Goal: Task Accomplishment & Management: Manage account settings

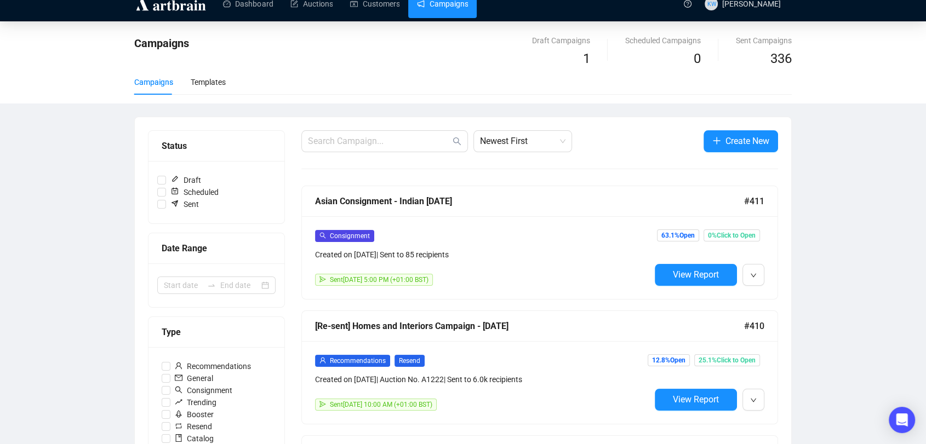
scroll to position [14, 0]
click at [685, 271] on span "View Report" at bounding box center [696, 274] width 46 height 10
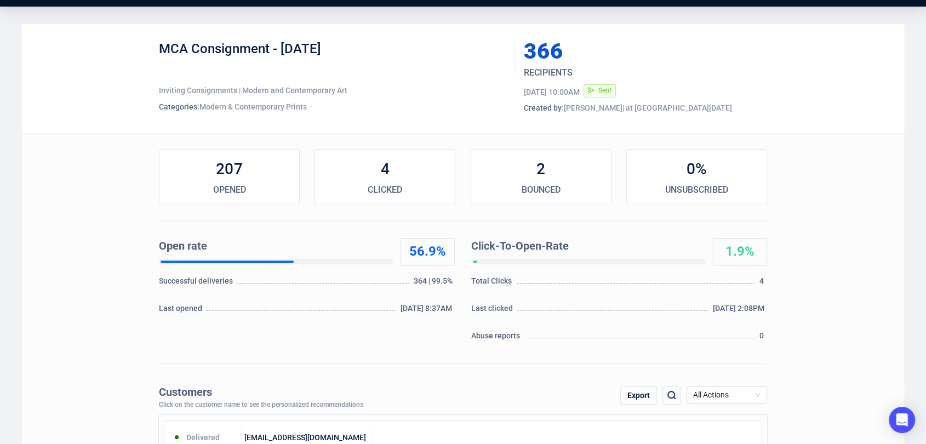
scroll to position [28, 0]
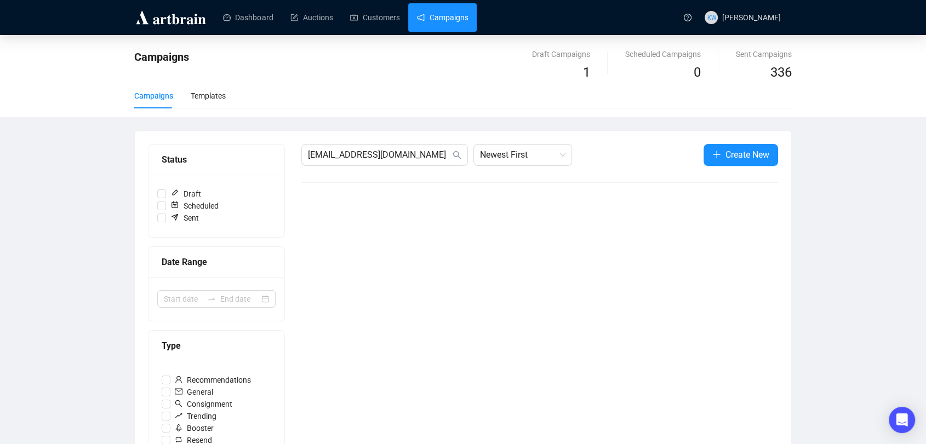
drag, startPoint x: 399, startPoint y: 158, endPoint x: 219, endPoint y: 158, distance: 180.8
click at [219, 158] on div "Status Draft Scheduled Sent Date Range Type Recommendations General Consignment…" at bounding box center [463, 404] width 630 height 521
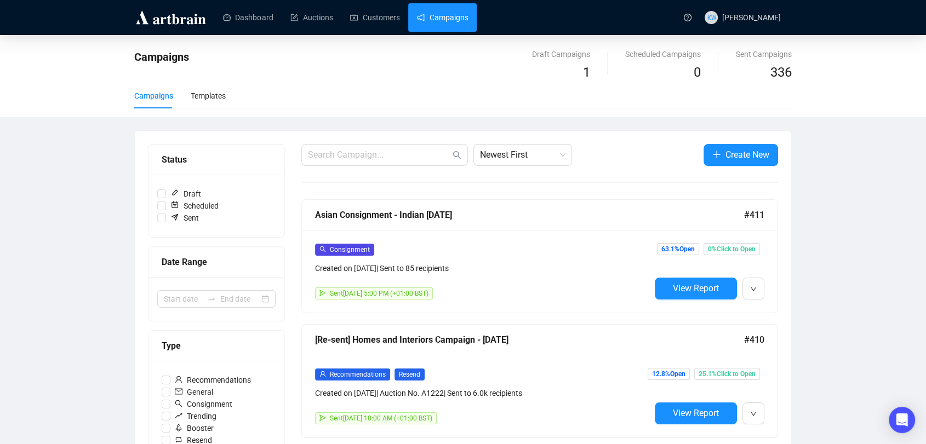
click at [380, 2] on div "Dashboard Auctions Customers Campaigns" at bounding box center [444, 17] width 466 height 35
click at [380, 10] on link "Customers" at bounding box center [374, 17] width 49 height 28
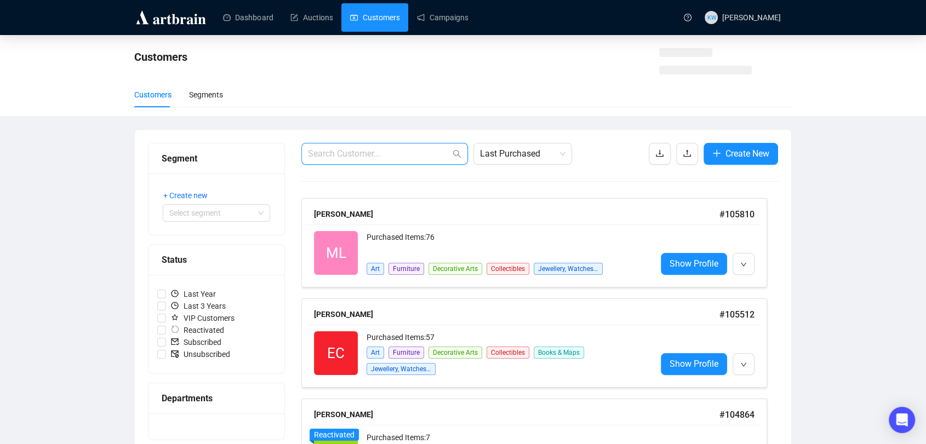
click at [361, 150] on input "text" at bounding box center [379, 153] width 142 height 13
paste input "[EMAIL_ADDRESS][DOMAIN_NAME]"
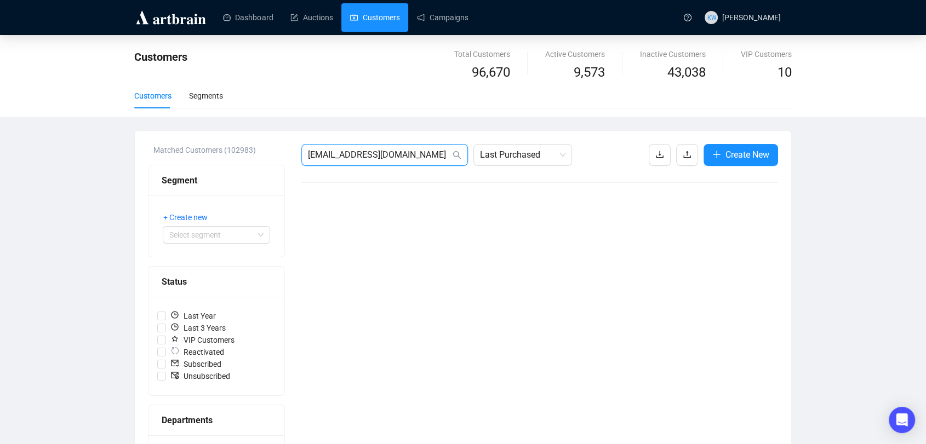
click at [397, 161] on input "[EMAIL_ADDRESS][DOMAIN_NAME]" at bounding box center [379, 154] width 142 height 13
drag, startPoint x: 400, startPoint y: 150, endPoint x: 237, endPoint y: 141, distance: 163.5
paste input "[EMAIL_ADDRESS][DOMAIN_NAME]"
type input "[EMAIL_ADDRESS][DOMAIN_NAME]"
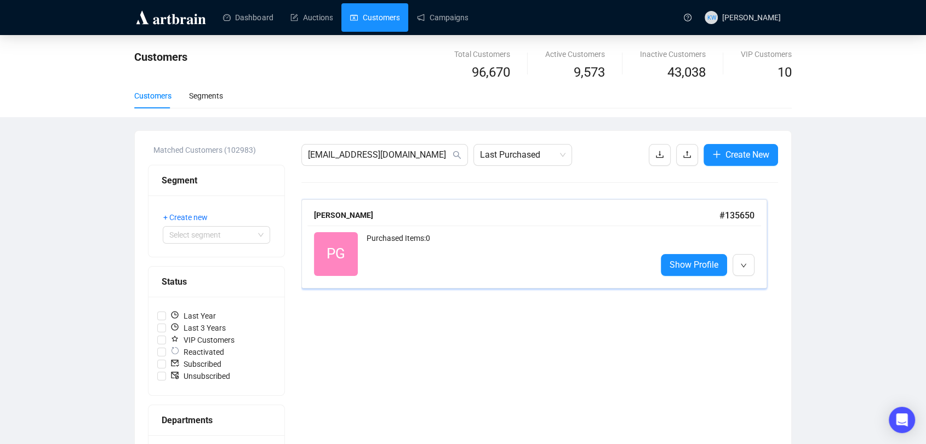
click at [401, 245] on div "Purchased Items: 0" at bounding box center [507, 254] width 281 height 44
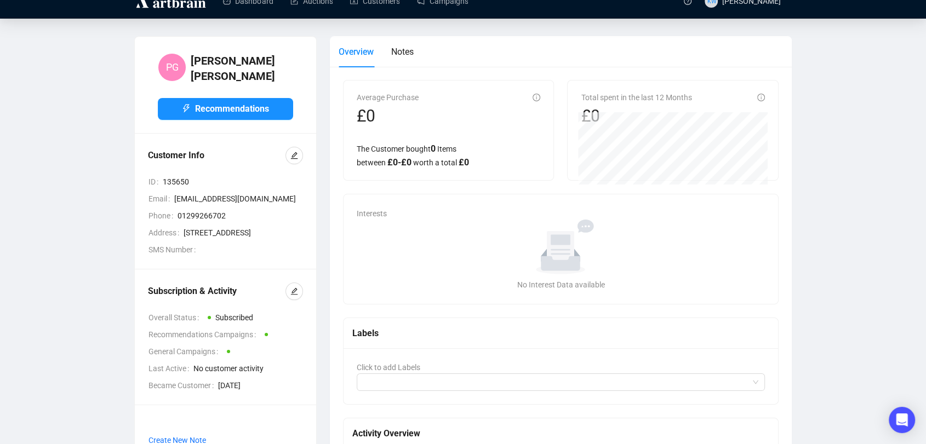
scroll to position [26, 0]
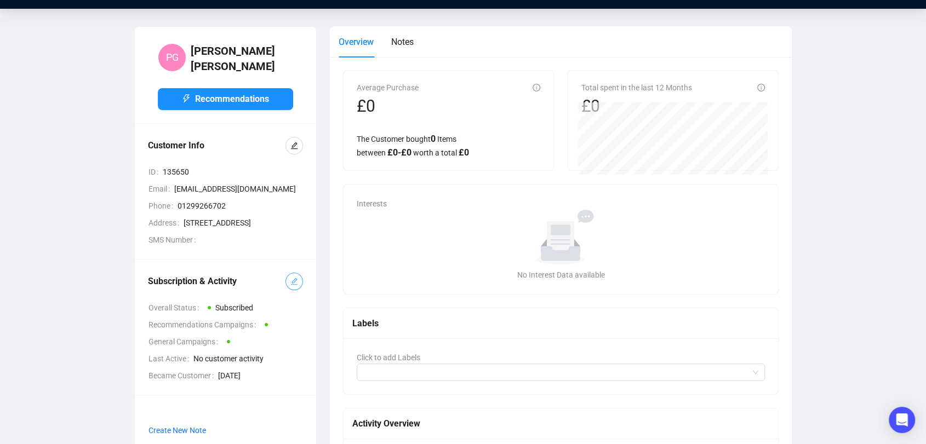
click at [294, 285] on icon "edit" at bounding box center [294, 282] width 8 height 8
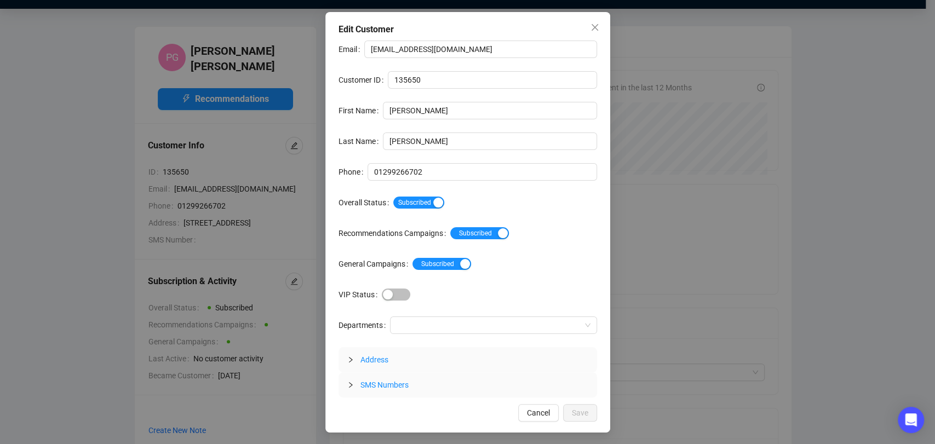
click at [420, 210] on div "Subscribed" at bounding box center [495, 203] width 204 height 18
click at [416, 207] on span "Subscribed" at bounding box center [418, 203] width 51 height 12
click at [590, 414] on button "Save" at bounding box center [580, 413] width 34 height 18
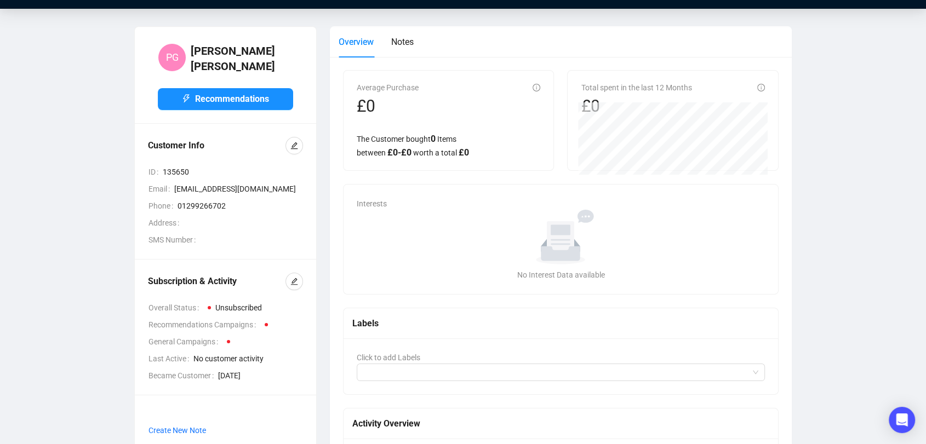
scroll to position [0, 0]
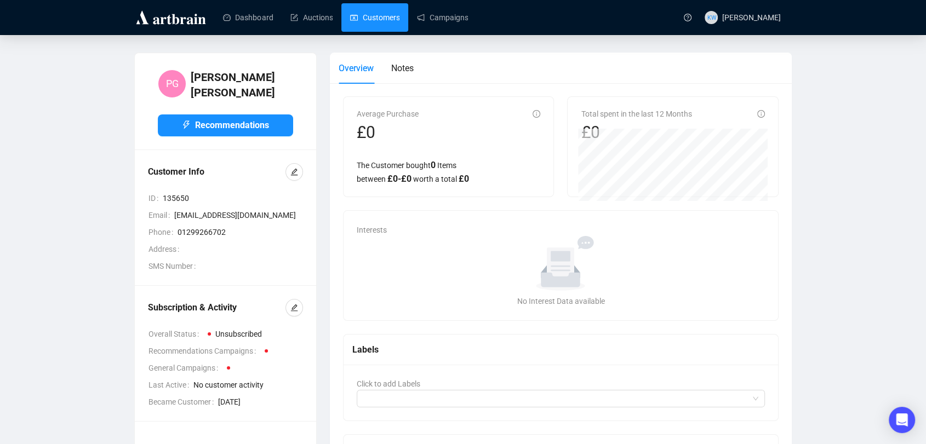
click at [370, 24] on link "Customers" at bounding box center [374, 17] width 49 height 28
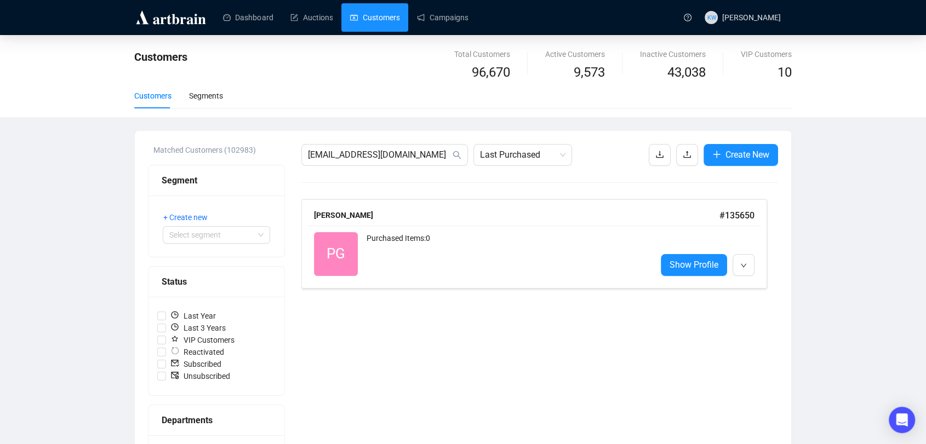
drag, startPoint x: 414, startPoint y: 161, endPoint x: 218, endPoint y: 140, distance: 196.7
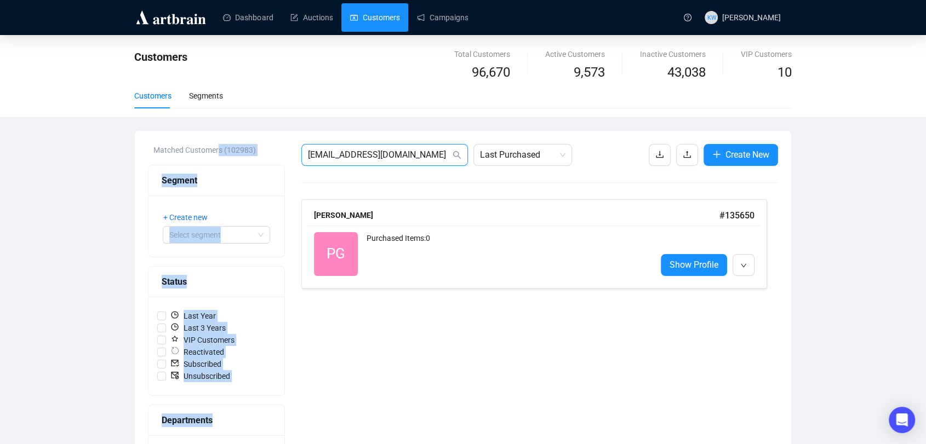
click at [323, 153] on input "[EMAIL_ADDRESS][DOMAIN_NAME]" at bounding box center [379, 154] width 142 height 13
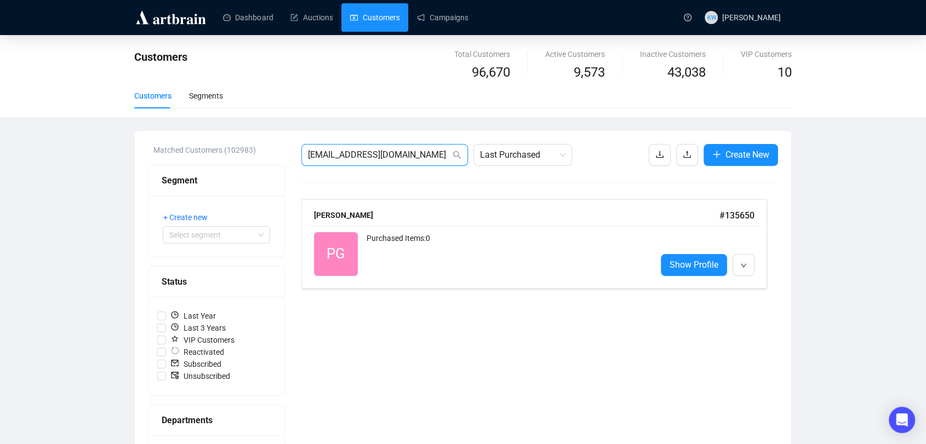
click at [323, 153] on input "[EMAIL_ADDRESS][DOMAIN_NAME]" at bounding box center [379, 154] width 142 height 13
paste input "riaburgoyne127"
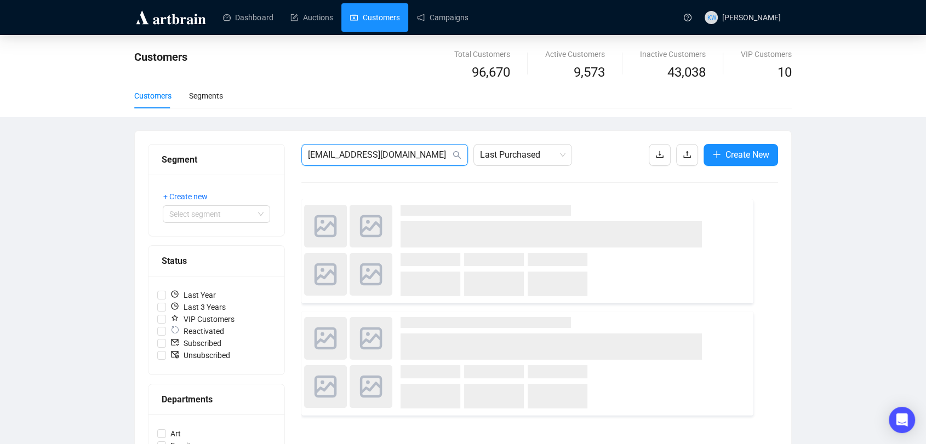
type input "[EMAIL_ADDRESS][DOMAIN_NAME]"
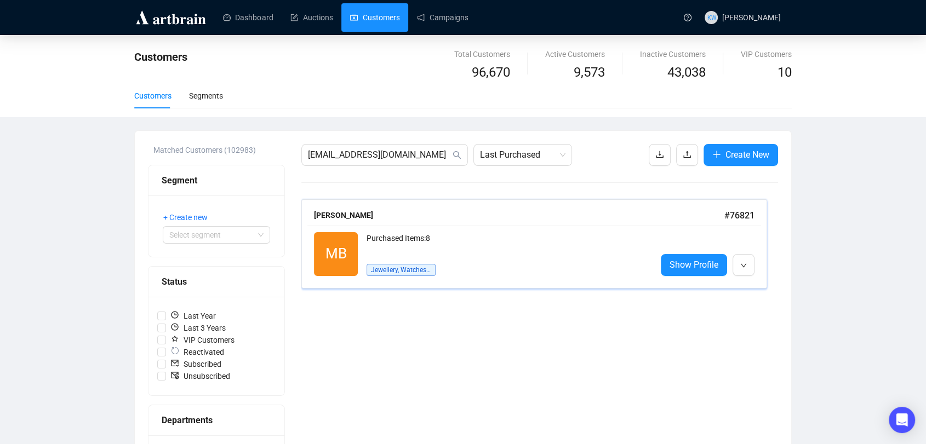
click at [391, 230] on div "MB Reactivated Purchased Items: 8 Jewellery, Watches & Designer Show Profile" at bounding box center [534, 254] width 454 height 57
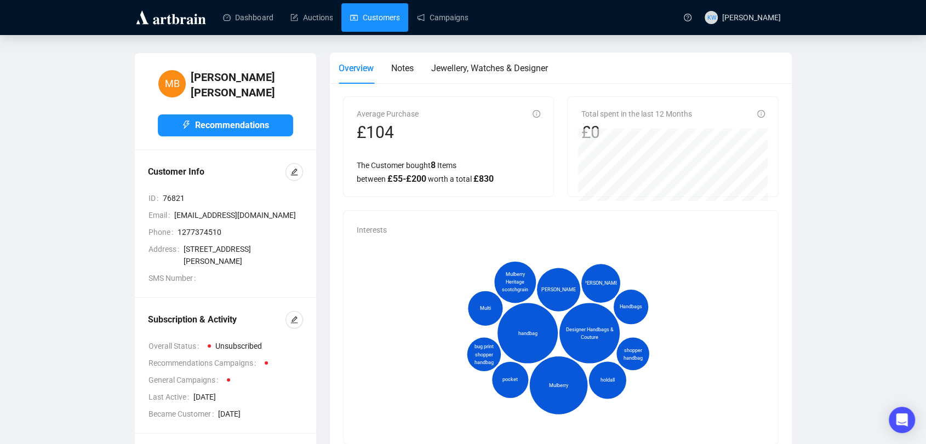
click at [371, 18] on link "Customers" at bounding box center [374, 17] width 49 height 28
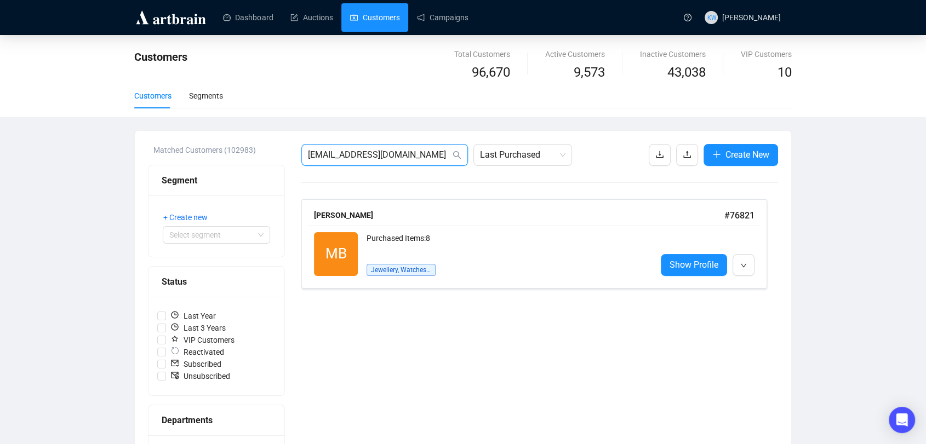
drag, startPoint x: 422, startPoint y: 154, endPoint x: 238, endPoint y: 156, distance: 184.1
paste input "sharonllloyd33"
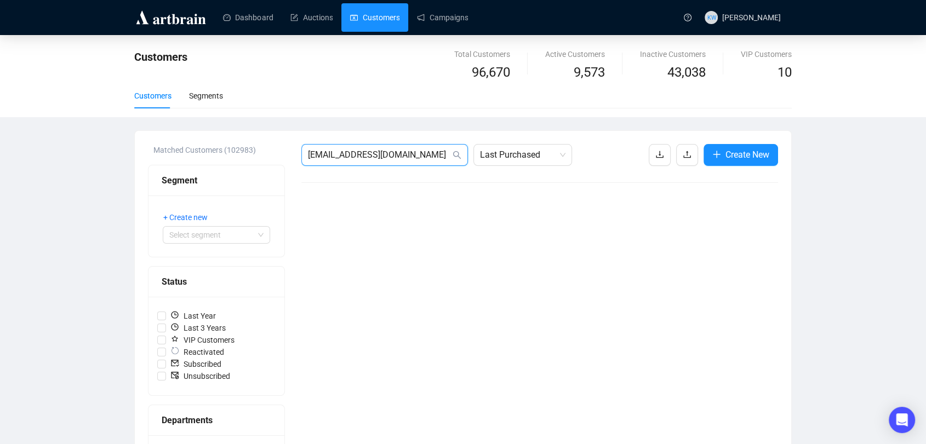
drag, startPoint x: 433, startPoint y: 158, endPoint x: 254, endPoint y: 175, distance: 179.4
paste input "tephenwilliams607"
type input "[EMAIL_ADDRESS][DOMAIN_NAME]"
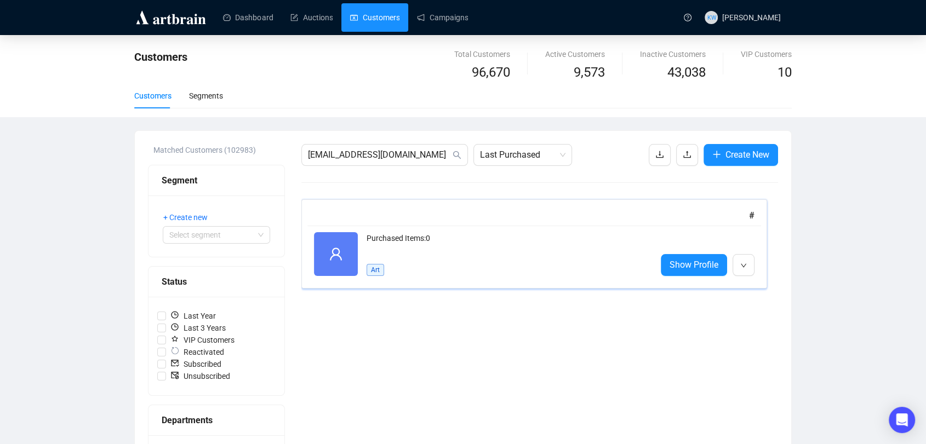
click at [446, 246] on div "Purchased Items: 0" at bounding box center [507, 243] width 281 height 22
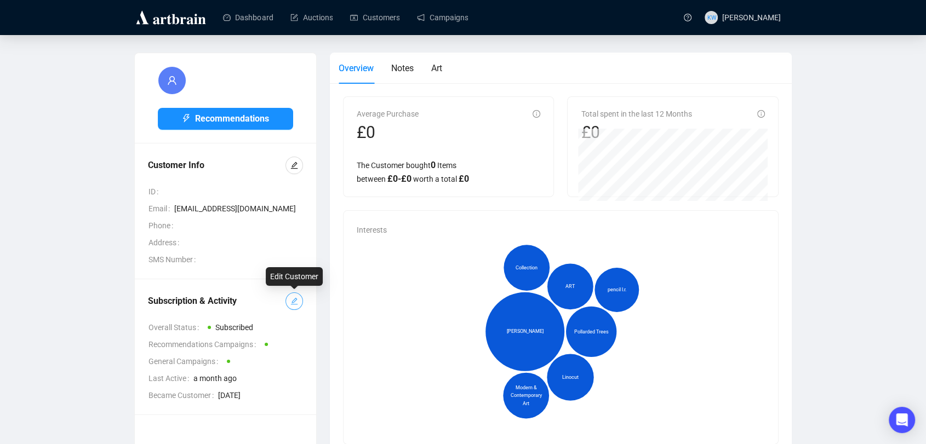
click at [293, 301] on icon "edit" at bounding box center [294, 302] width 8 height 8
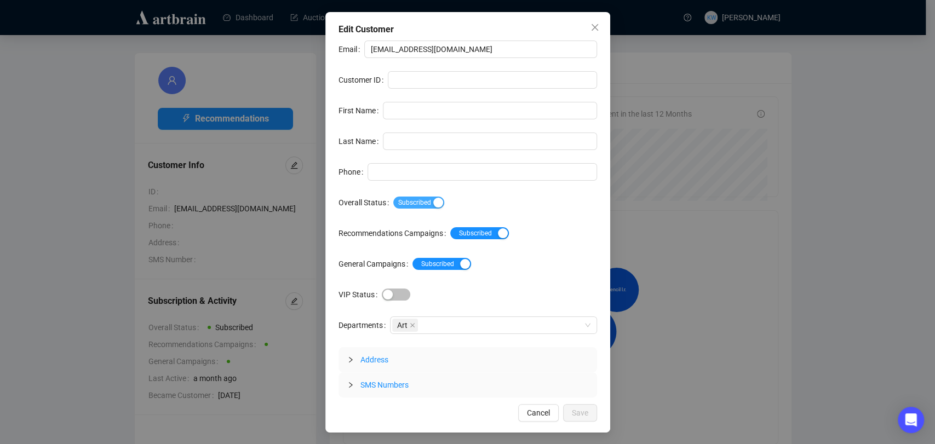
click at [428, 205] on span "Subscribed" at bounding box center [418, 203] width 51 height 12
click at [583, 412] on span "Save" at bounding box center [580, 413] width 16 height 12
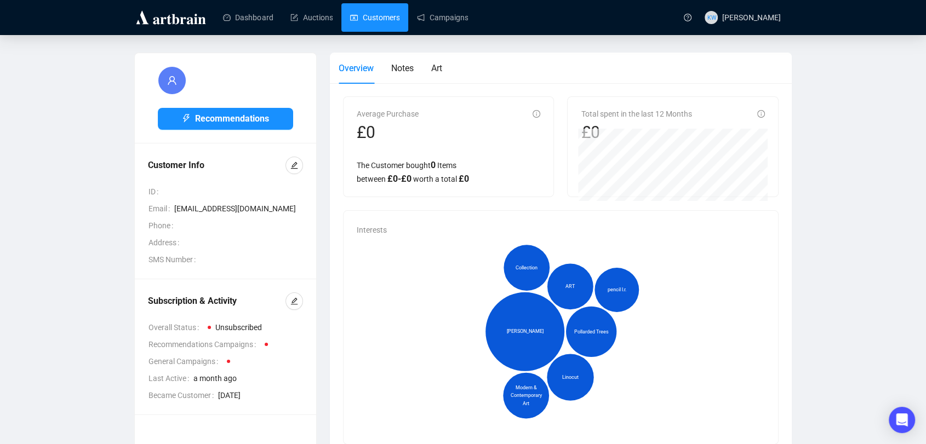
click at [381, 25] on link "Customers" at bounding box center [374, 17] width 49 height 28
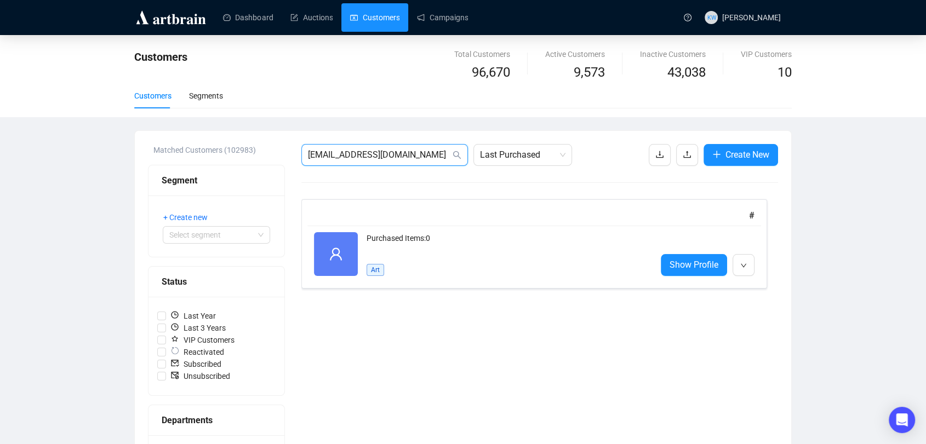
click at [403, 160] on input "[EMAIL_ADDRESS][DOMAIN_NAME]" at bounding box center [379, 154] width 142 height 13
paste input "[PERSON_NAME][EMAIL_ADDRESS][PERSON_NAME][DOMAIN_NAME]"
type input "[PERSON_NAME][EMAIL_ADDRESS][PERSON_NAME][DOMAIN_NAME]"
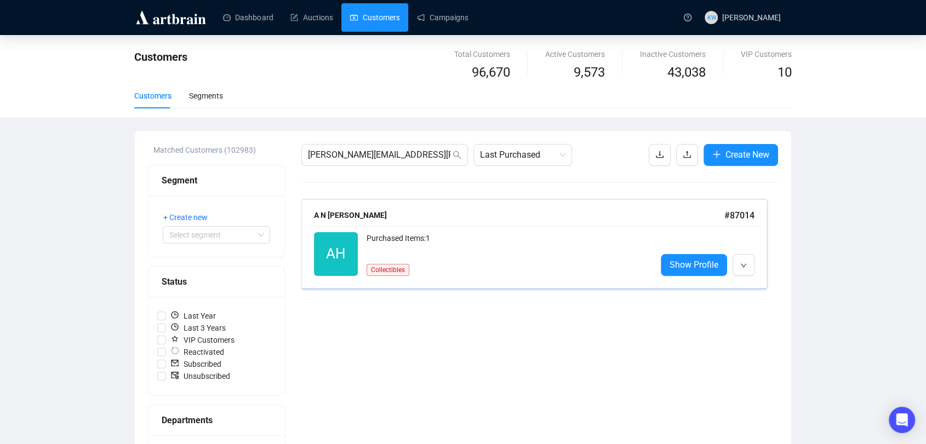
click at [419, 260] on div "Purchased Items: 1 Collectibles" at bounding box center [507, 254] width 281 height 44
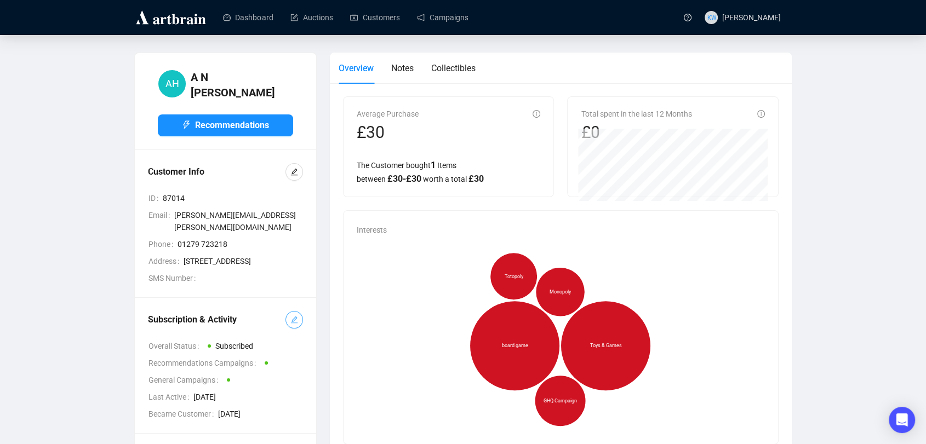
click at [294, 322] on icon "edit" at bounding box center [294, 320] width 8 height 8
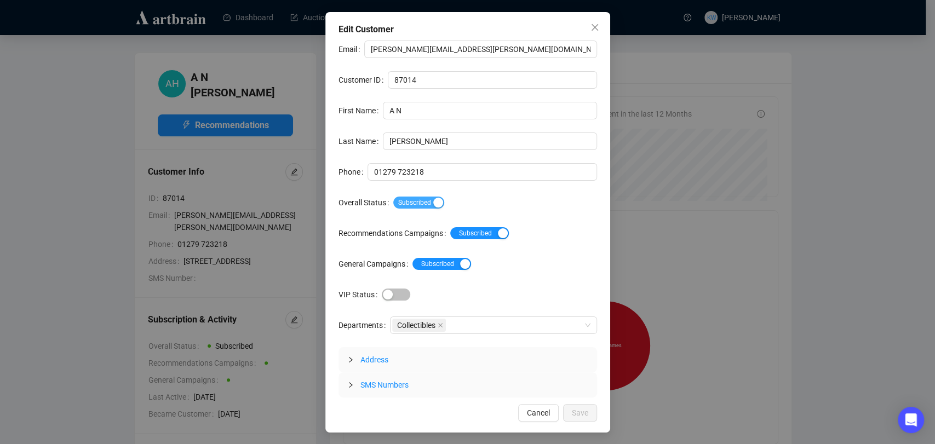
click at [411, 204] on span "Subscribed" at bounding box center [418, 203] width 51 height 12
click at [576, 417] on span "Save" at bounding box center [580, 413] width 16 height 12
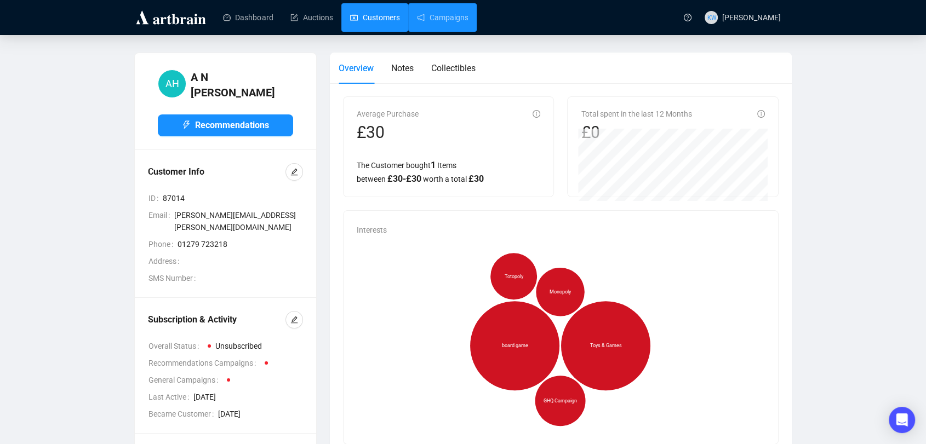
click at [380, 19] on link "Customers" at bounding box center [374, 17] width 49 height 28
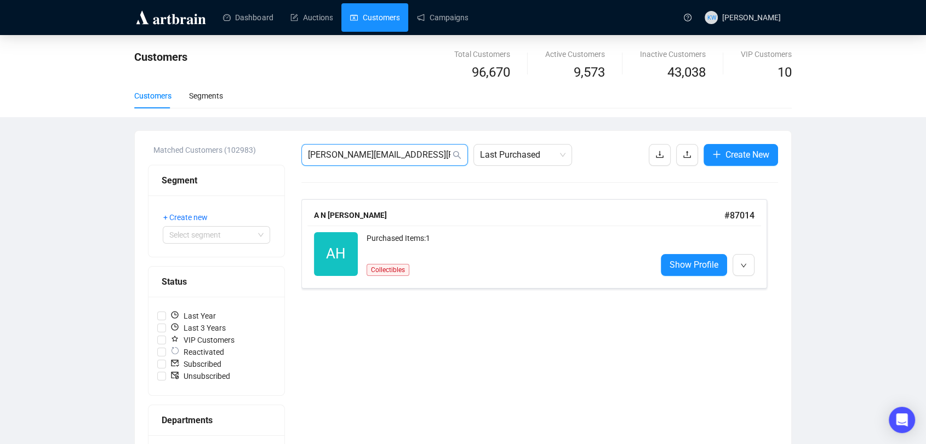
drag, startPoint x: 434, startPoint y: 155, endPoint x: 175, endPoint y: 166, distance: 258.8
paste input "[EMAIL_ADDRESS]"
type input "[EMAIL_ADDRESS][DOMAIN_NAME]"
click at [433, 246] on div "Purchased Items: 0" at bounding box center [507, 254] width 281 height 44
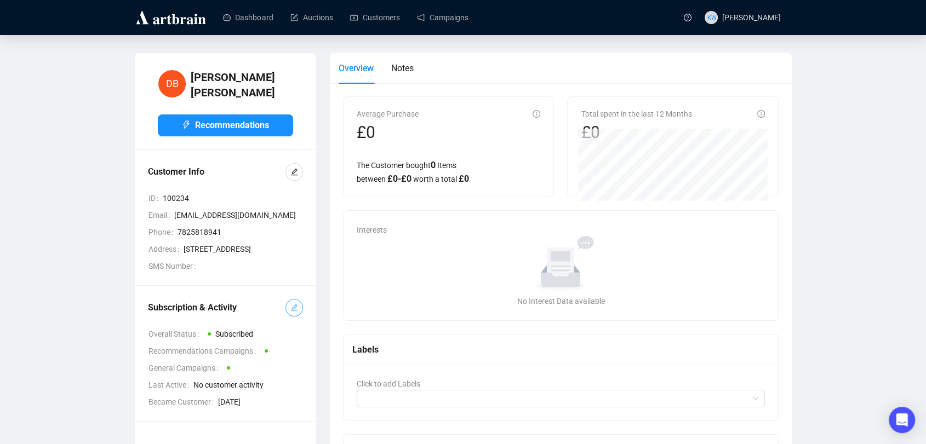
click at [293, 306] on button "button" at bounding box center [294, 308] width 18 height 18
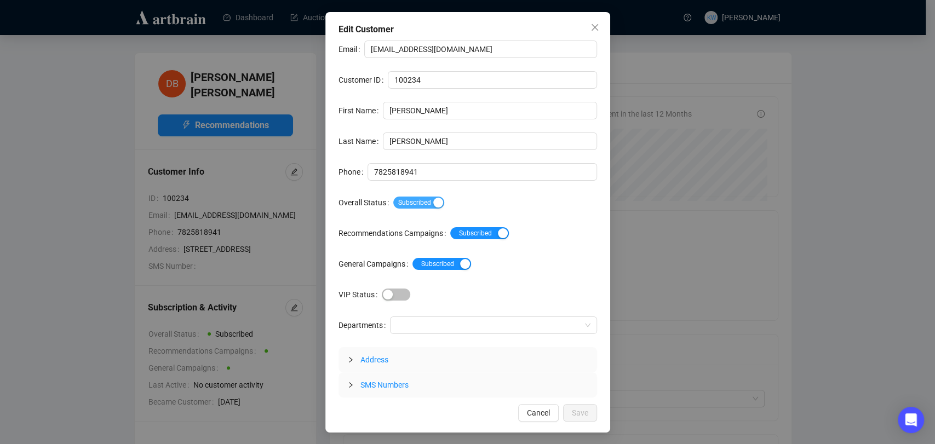
click at [411, 198] on span "Subscribed" at bounding box center [418, 203] width 51 height 12
click at [587, 409] on span "Save" at bounding box center [580, 413] width 16 height 12
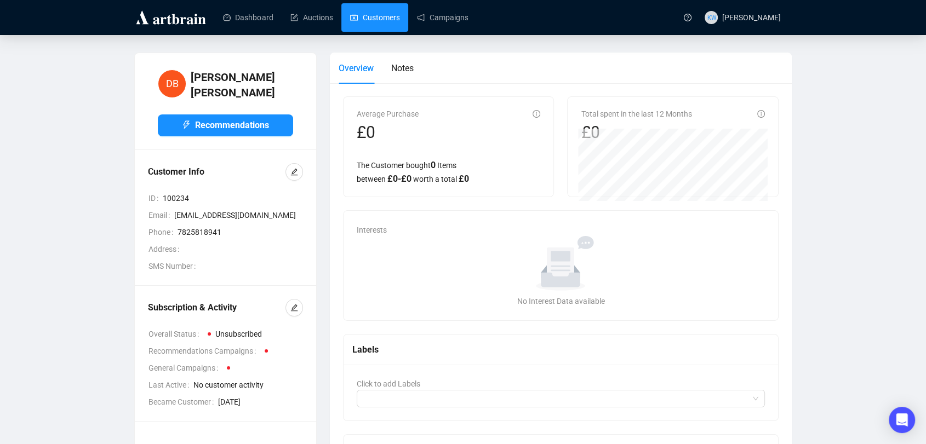
click at [386, 18] on link "Customers" at bounding box center [374, 17] width 49 height 28
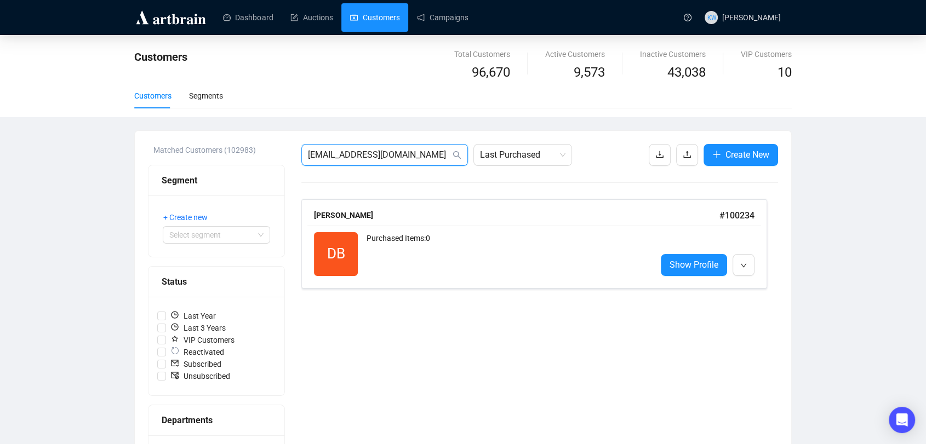
drag, startPoint x: 444, startPoint y: 152, endPoint x: 267, endPoint y: 159, distance: 177.1
paste input "[EMAIL_ADDRESS]"
type input "[EMAIL_ADDRESS][DOMAIN_NAME]"
click at [444, 260] on div "Purchased Items: 1 Jewellery, Watches & Designer" at bounding box center [507, 254] width 281 height 44
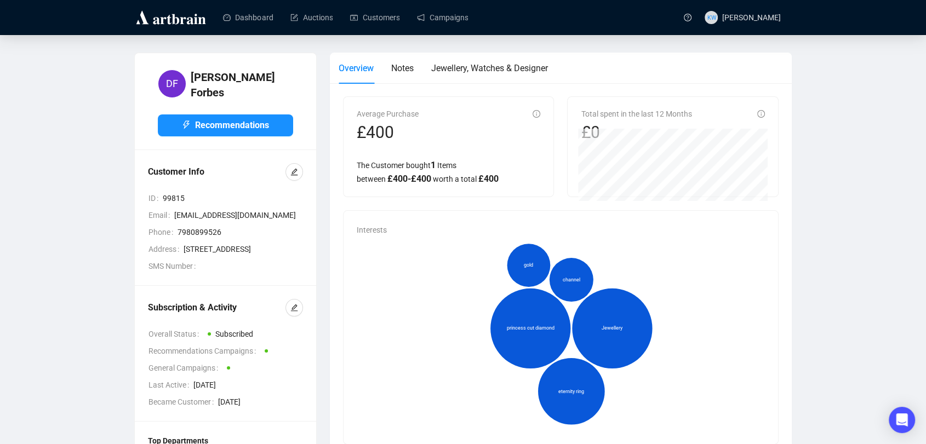
click at [284, 317] on div "Subscription & Activity" at bounding box center [225, 308] width 155 height 18
click at [294, 312] on icon "edit" at bounding box center [294, 308] width 7 height 7
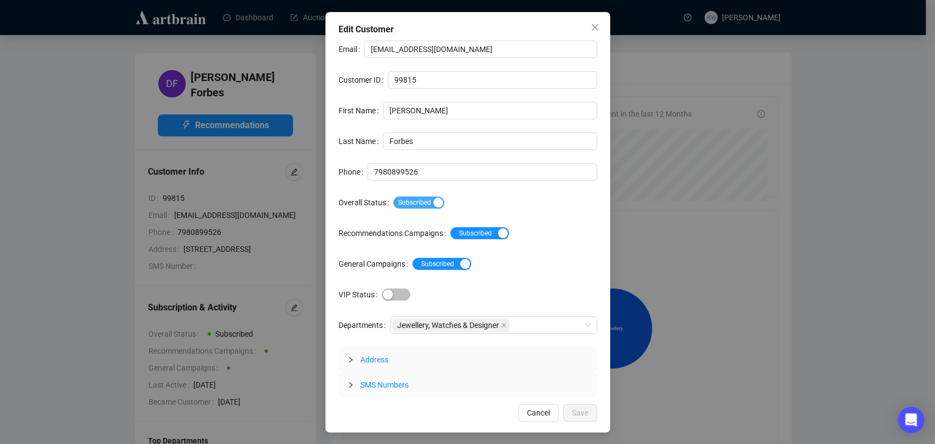
click at [410, 207] on span "Subscribed" at bounding box center [418, 203] width 51 height 12
click at [592, 409] on button "Save" at bounding box center [580, 413] width 34 height 18
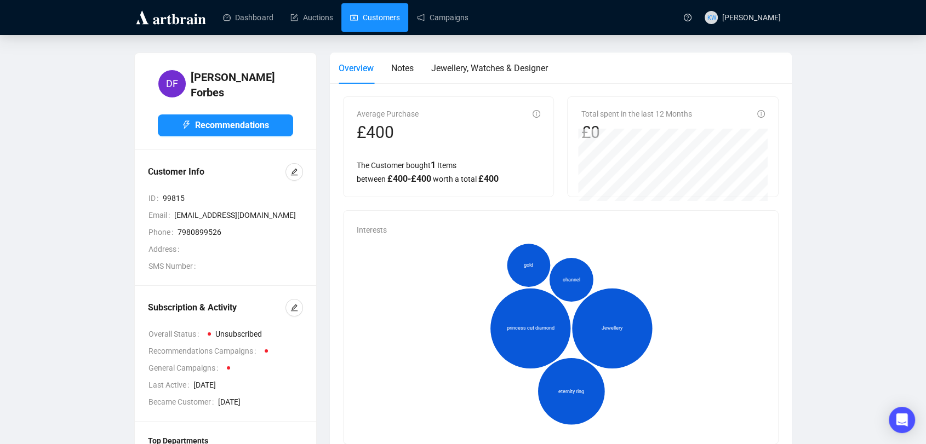
click at [370, 22] on link "Customers" at bounding box center [374, 17] width 49 height 28
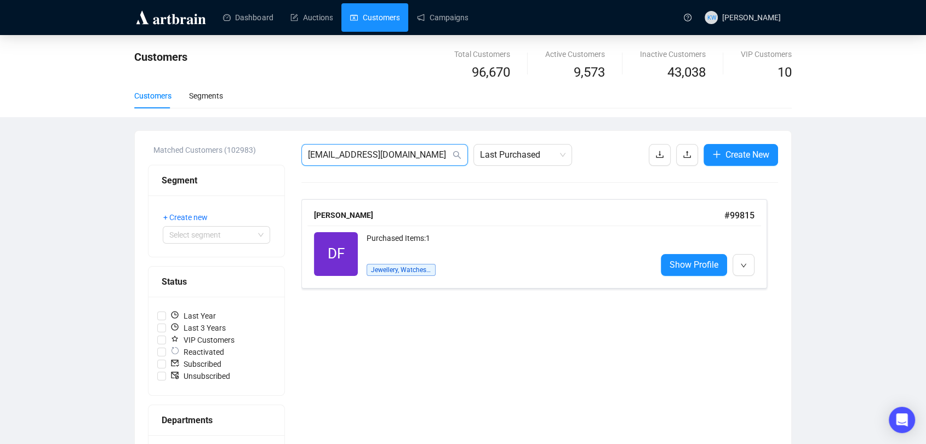
drag, startPoint x: 427, startPoint y: 151, endPoint x: 246, endPoint y: 165, distance: 181.9
paste input "[PERSON_NAME][EMAIL_ADDRESS][PERSON_NAME]"
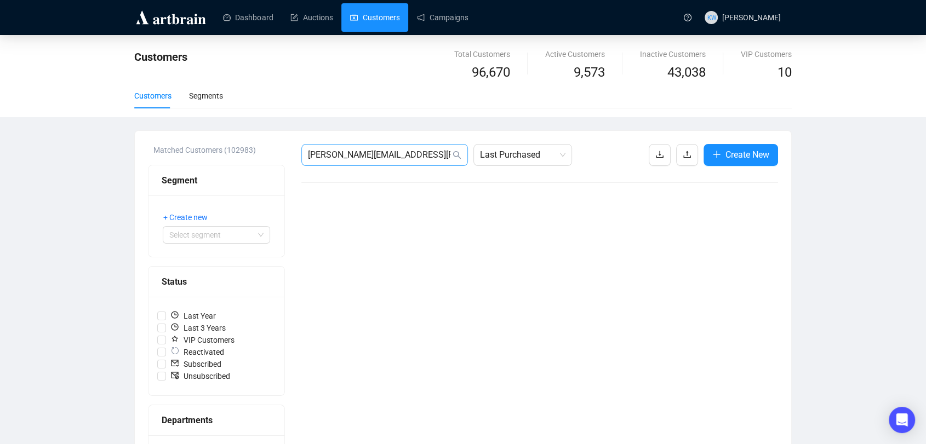
click at [434, 163] on span "[PERSON_NAME][EMAIL_ADDRESS][PERSON_NAME][DOMAIN_NAME]" at bounding box center [384, 155] width 167 height 22
drag, startPoint x: 426, startPoint y: 159, endPoint x: 157, endPoint y: 160, distance: 268.5
paste input "[EMAIL_ADDRESS]"
click at [395, 158] on input "[EMAIL_ADDRESS][DOMAIN_NAME]" at bounding box center [379, 154] width 142 height 13
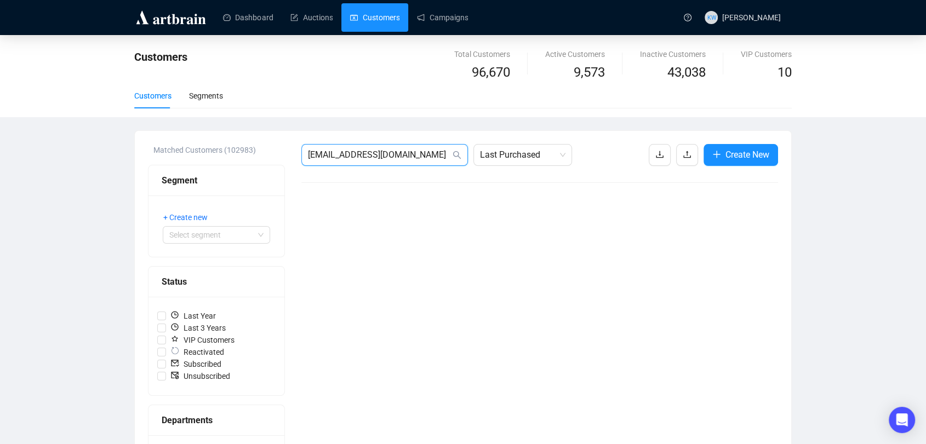
click at [395, 158] on input "[EMAIL_ADDRESS][DOMAIN_NAME]" at bounding box center [379, 154] width 142 height 13
paste input "[EMAIL_ADDRESS]"
type input "[EMAIL_ADDRESS][DOMAIN_NAME]"
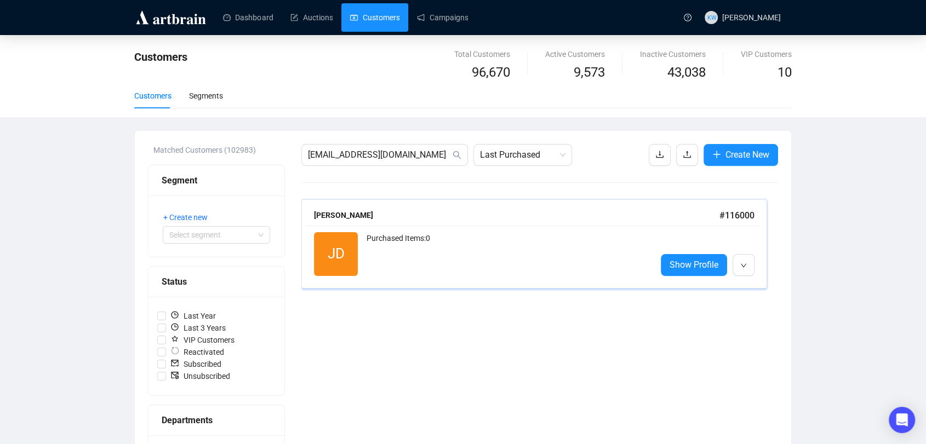
click at [425, 230] on div "JD Reactivated Purchased Items: 0 Show Profile" at bounding box center [534, 254] width 454 height 57
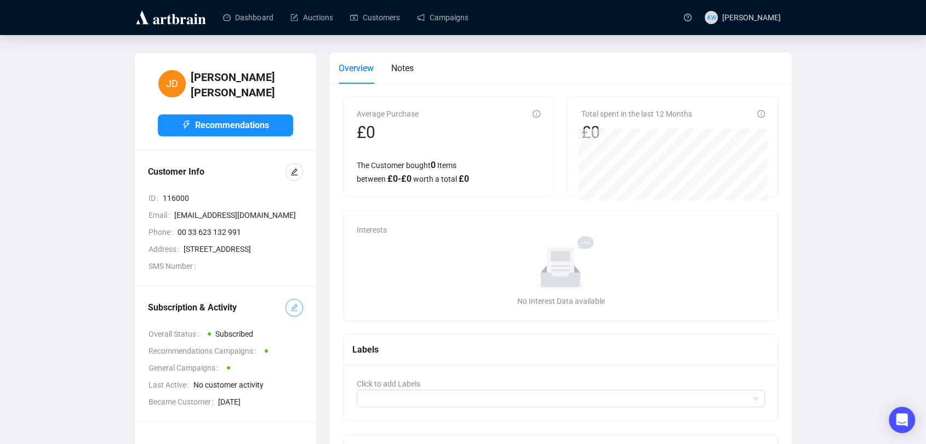
click at [293, 304] on icon "edit" at bounding box center [294, 308] width 8 height 8
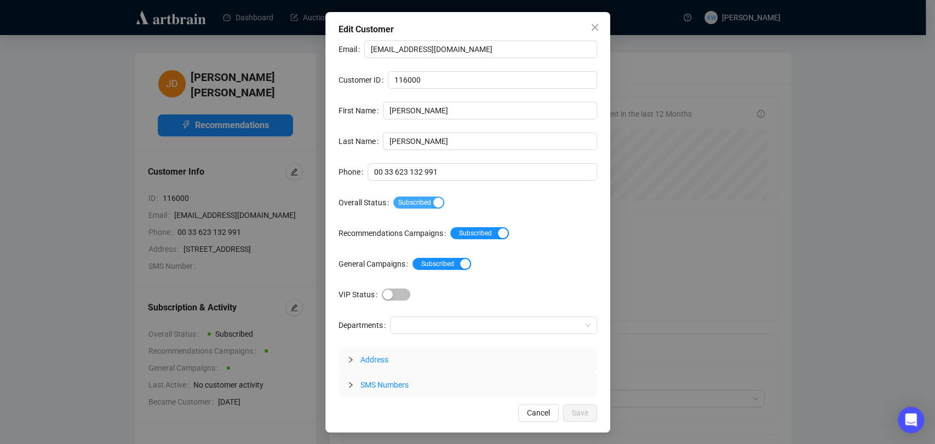
click at [421, 201] on span "Subscribed" at bounding box center [418, 203] width 51 height 12
click at [580, 414] on span "Save" at bounding box center [580, 413] width 16 height 12
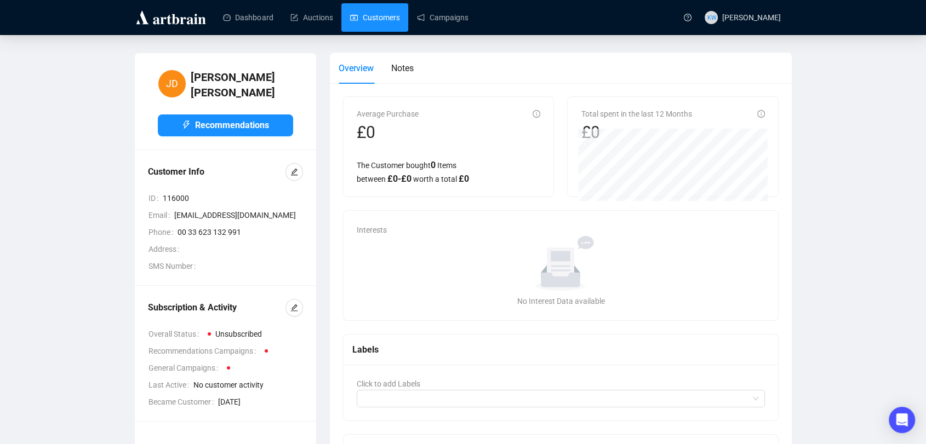
click at [379, 23] on link "Customers" at bounding box center [374, 17] width 49 height 28
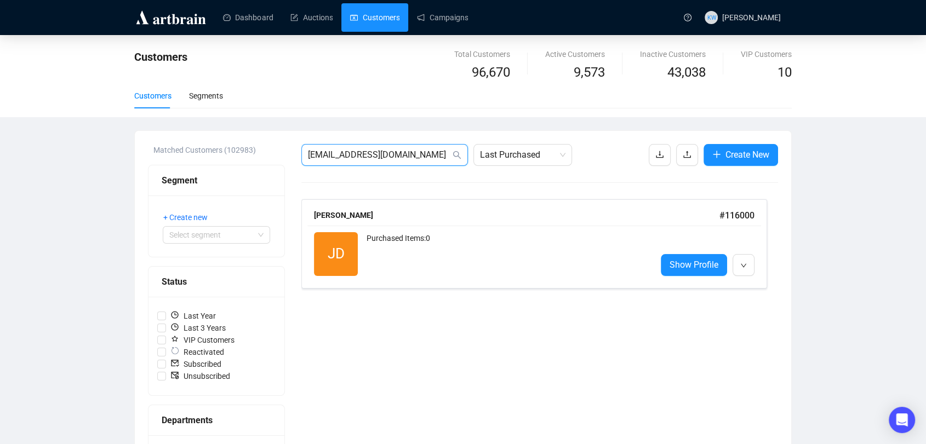
drag, startPoint x: 307, startPoint y: 153, endPoint x: 149, endPoint y: 139, distance: 158.5
paste input "[EMAIL_ADDRESS]"
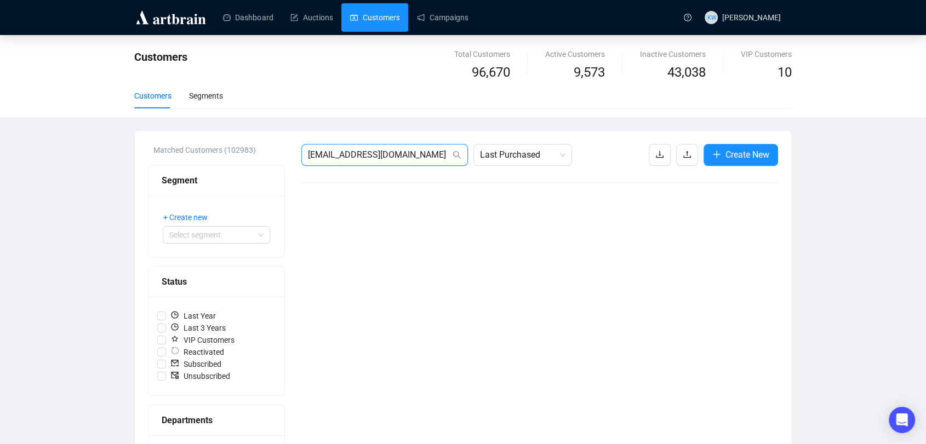
drag, startPoint x: 405, startPoint y: 159, endPoint x: 216, endPoint y: 153, distance: 189.1
paste input "tonygreenlond"
drag, startPoint x: 305, startPoint y: 169, endPoint x: 151, endPoint y: 174, distance: 153.5
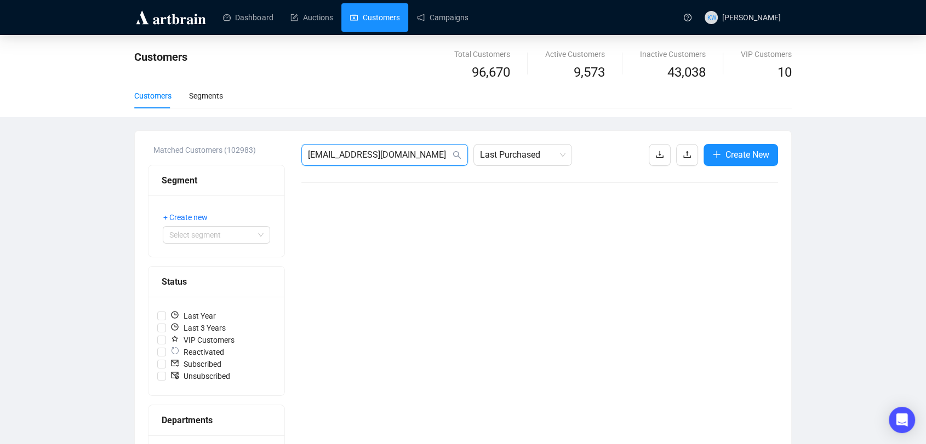
paste input "[PERSON_NAME][EMAIL_ADDRESS][PERSON_NAME]"
drag, startPoint x: 424, startPoint y: 156, endPoint x: 151, endPoint y: 124, distance: 274.6
click at [151, 124] on div "Customers Total Customers 96,670 Active Customers 9,573 Inactive Customers 43,0…" at bounding box center [463, 406] width 926 height 742
paste input "[EMAIL_ADDRESS]"
type input "[EMAIL_ADDRESS][DOMAIN_NAME]"
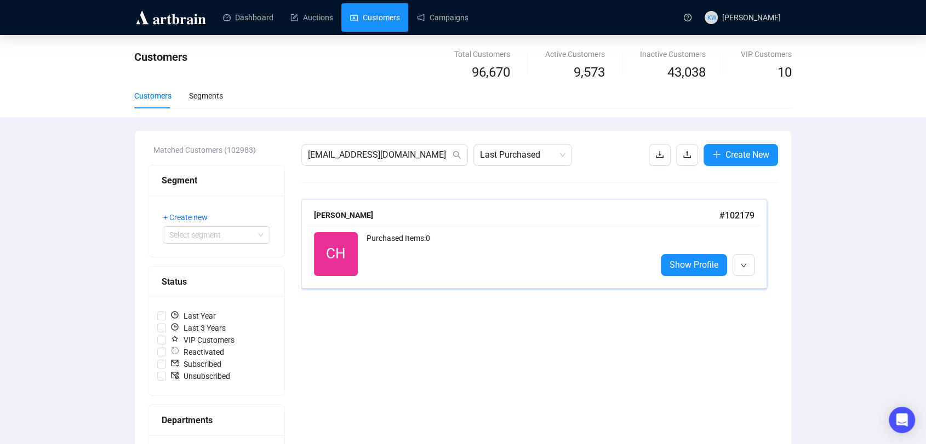
click at [426, 276] on div "CH Reactivated Purchased Items: 0 Show Profile" at bounding box center [534, 254] width 454 height 57
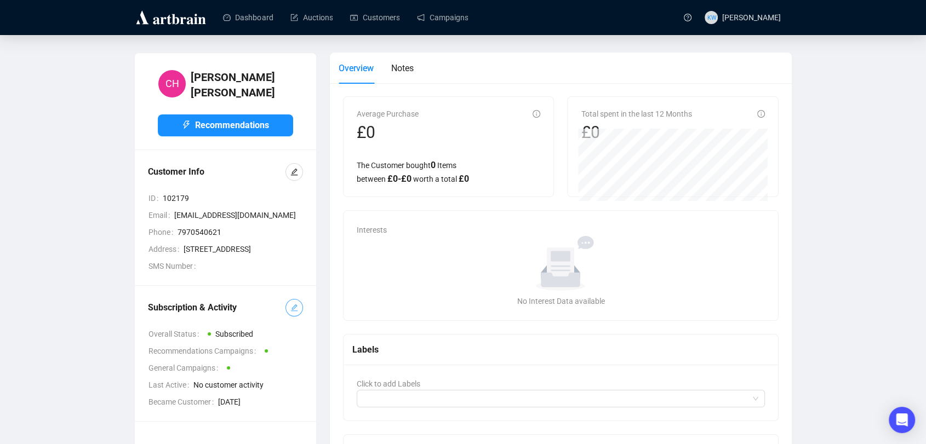
click at [294, 312] on icon "edit" at bounding box center [294, 308] width 7 height 7
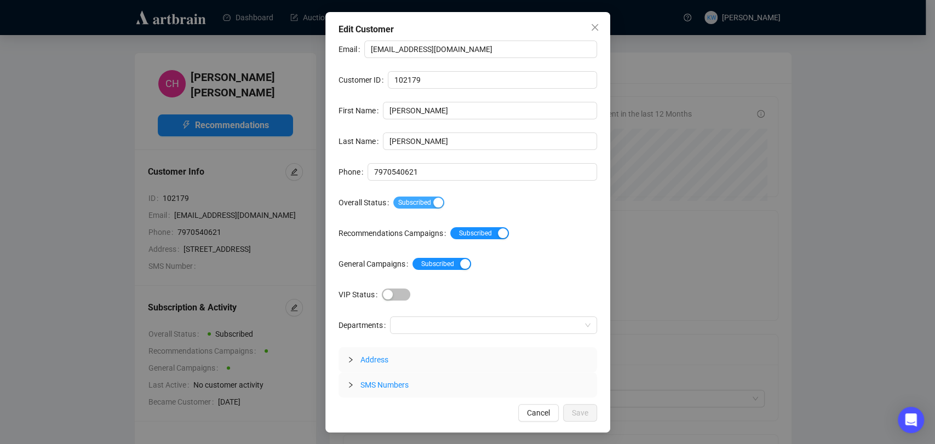
click at [410, 199] on span "Subscribed" at bounding box center [418, 203] width 51 height 12
click at [587, 409] on span "Save" at bounding box center [580, 413] width 16 height 12
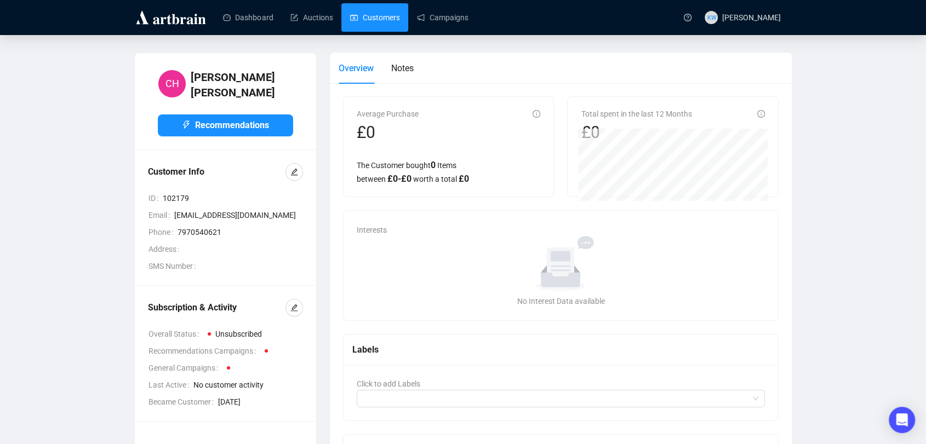
click at [363, 26] on link "Customers" at bounding box center [374, 17] width 49 height 28
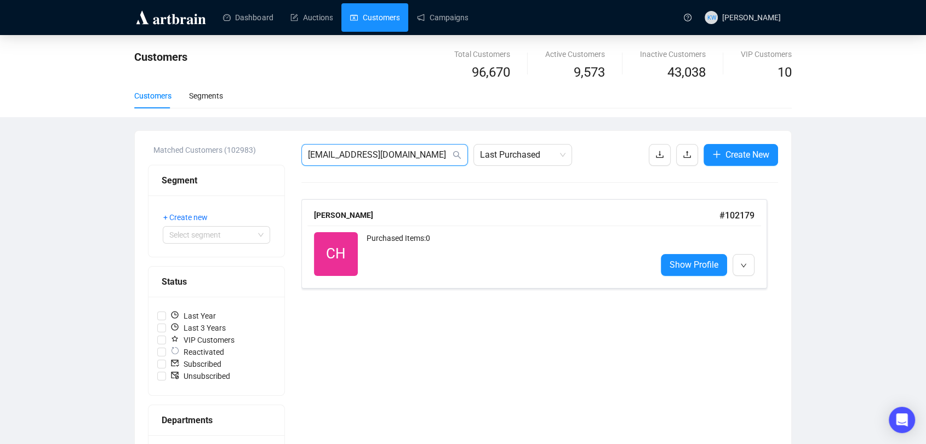
drag, startPoint x: 414, startPoint y: 153, endPoint x: 188, endPoint y: 152, distance: 225.2
paste input "[PERSON_NAME]"
type input "[PERSON_NAME][EMAIL_ADDRESS][DOMAIN_NAME]"
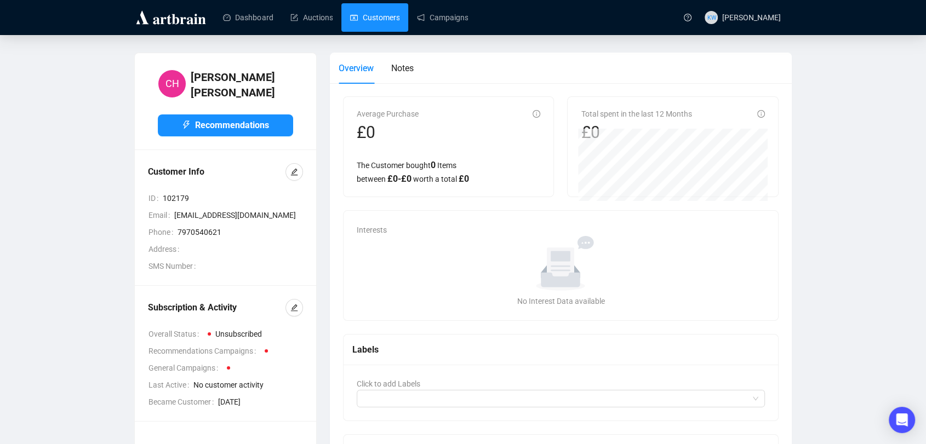
click at [370, 19] on link "Customers" at bounding box center [374, 17] width 49 height 28
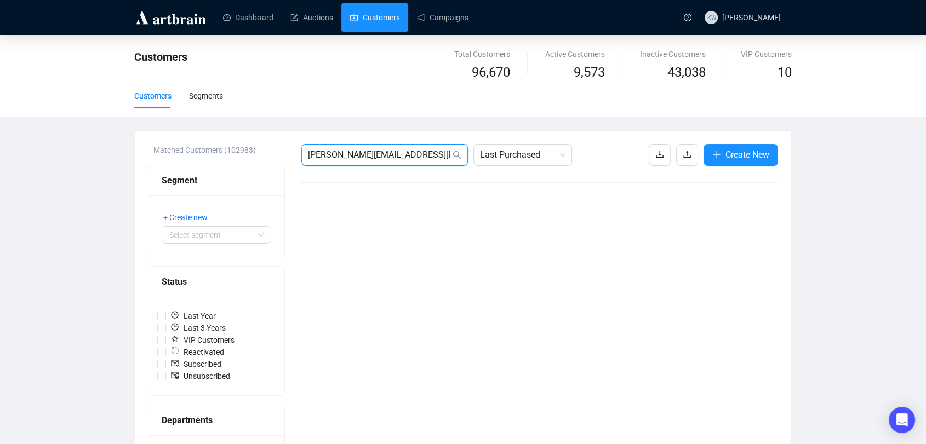
click at [423, 156] on input "[PERSON_NAME][EMAIL_ADDRESS][DOMAIN_NAME]" at bounding box center [379, 154] width 142 height 13
drag, startPoint x: 414, startPoint y: 158, endPoint x: 219, endPoint y: 152, distance: 194.6
drag, startPoint x: 411, startPoint y: 156, endPoint x: 134, endPoint y: 119, distance: 279.6
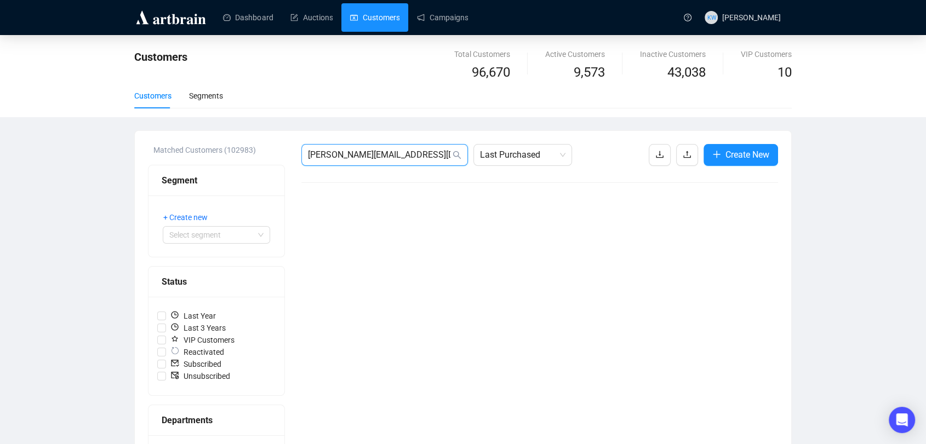
click at [134, 119] on div "Customers Total Customers 96,670 Active Customers 9,573 Inactive Customers 43,0…" at bounding box center [463, 406] width 926 height 742
paste input "[PERSON_NAME]"
drag, startPoint x: 356, startPoint y: 146, endPoint x: 219, endPoint y: 135, distance: 136.9
paste input "[EMAIL_ADDRESS]"
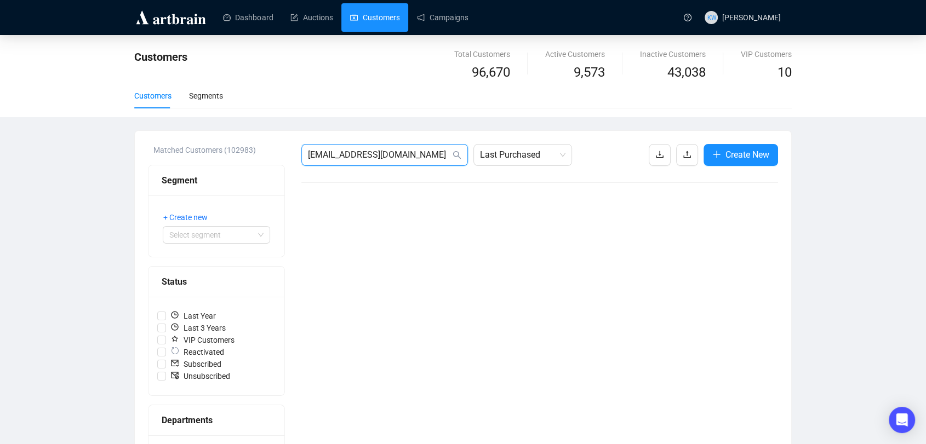
type input "[EMAIL_ADDRESS][DOMAIN_NAME]"
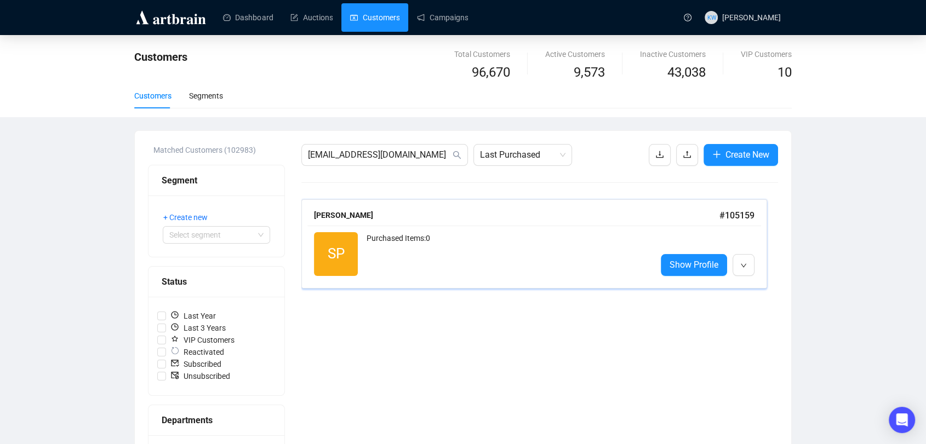
click at [387, 231] on div "SP Reactivated Purchased Items: 0 Show Profile" at bounding box center [534, 254] width 454 height 57
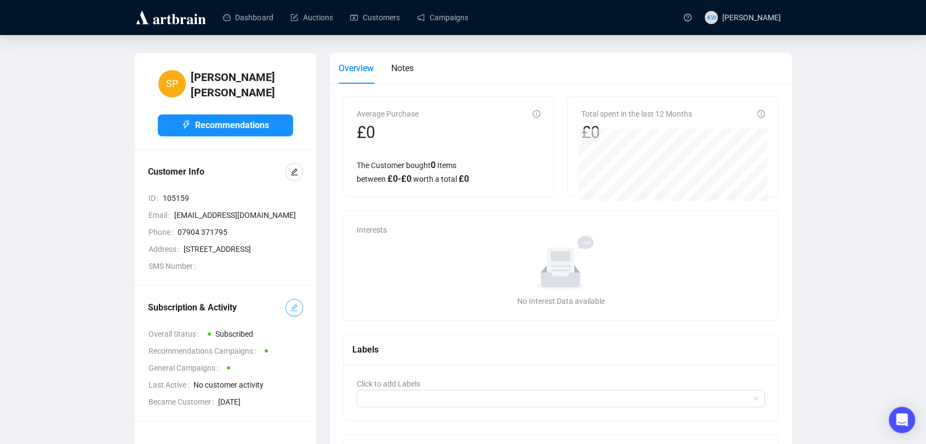
click at [298, 317] on button "button" at bounding box center [294, 308] width 18 height 18
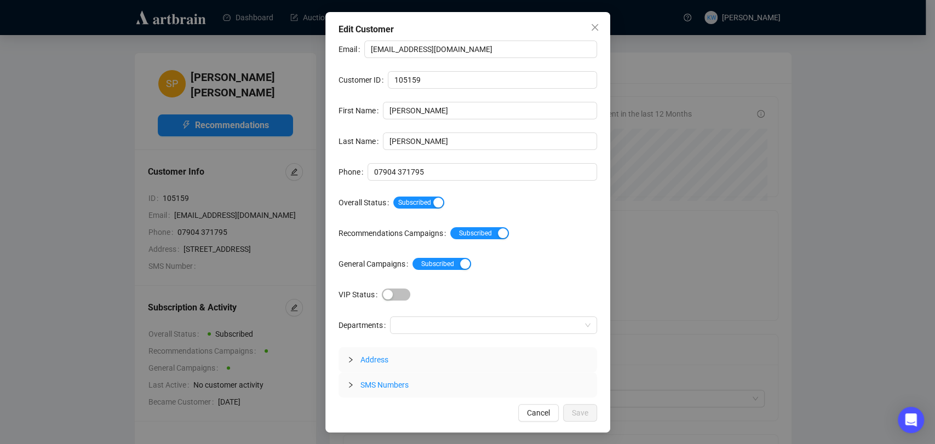
click at [430, 188] on div "Email [EMAIL_ADDRESS][DOMAIN_NAME] Customer ID 105159 First Name [PERSON_NAME] …" at bounding box center [468, 219] width 259 height 357
click at [428, 202] on span "Subscribed" at bounding box center [418, 203] width 51 height 12
click at [582, 413] on span "Save" at bounding box center [580, 413] width 16 height 12
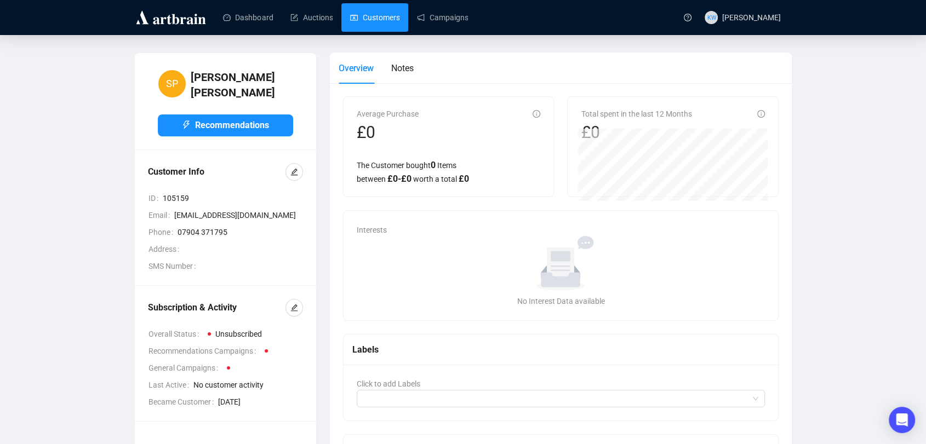
click at [370, 27] on link "Customers" at bounding box center [374, 17] width 49 height 28
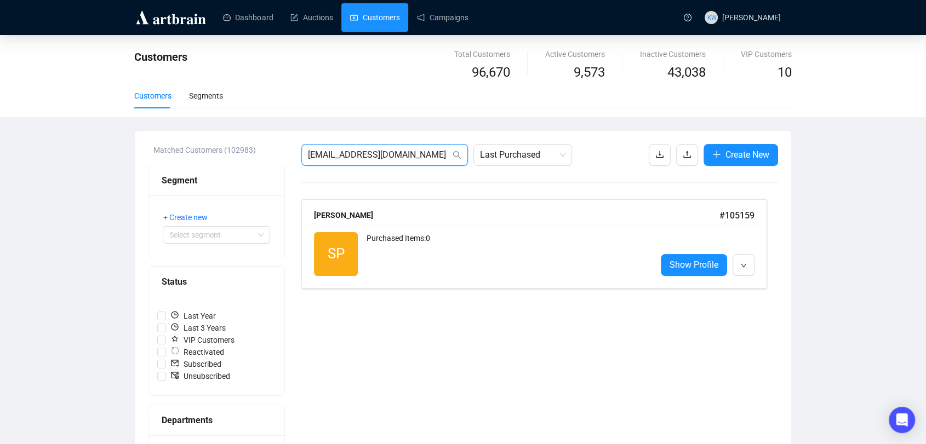
drag, startPoint x: 426, startPoint y: 160, endPoint x: 241, endPoint y: 155, distance: 185.3
paste input "bsconnell@btinternet"
type input "[EMAIL_ADDRESS][DOMAIN_NAME]"
click at [376, 244] on div "Purchased Items: 0" at bounding box center [507, 254] width 281 height 44
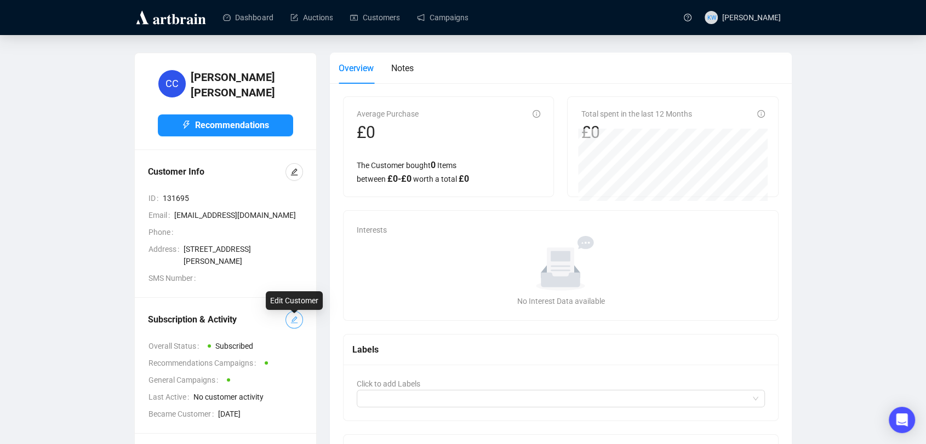
click at [295, 324] on icon "edit" at bounding box center [294, 320] width 8 height 8
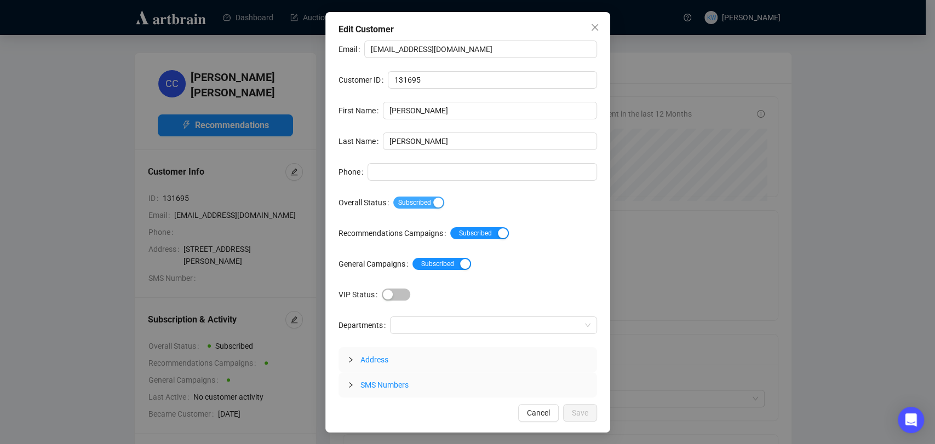
click at [433, 204] on div "button" at bounding box center [438, 203] width 10 height 10
click at [578, 410] on span "Save" at bounding box center [580, 413] width 16 height 12
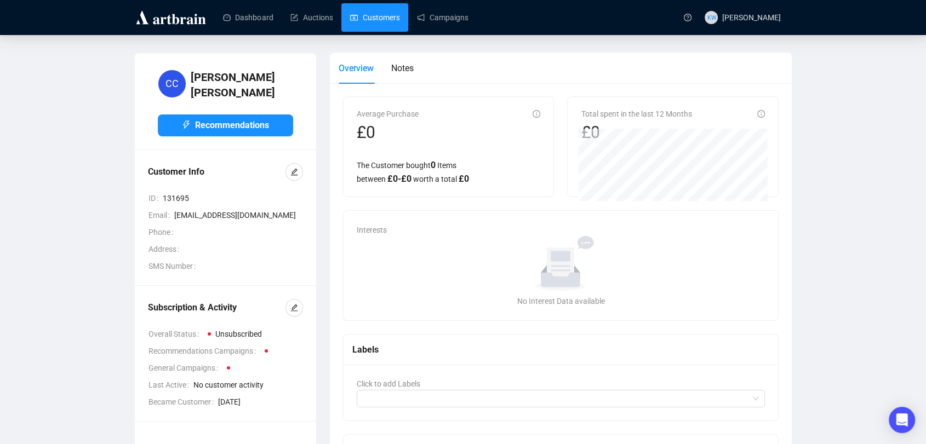
click at [356, 27] on link "Customers" at bounding box center [374, 17] width 49 height 28
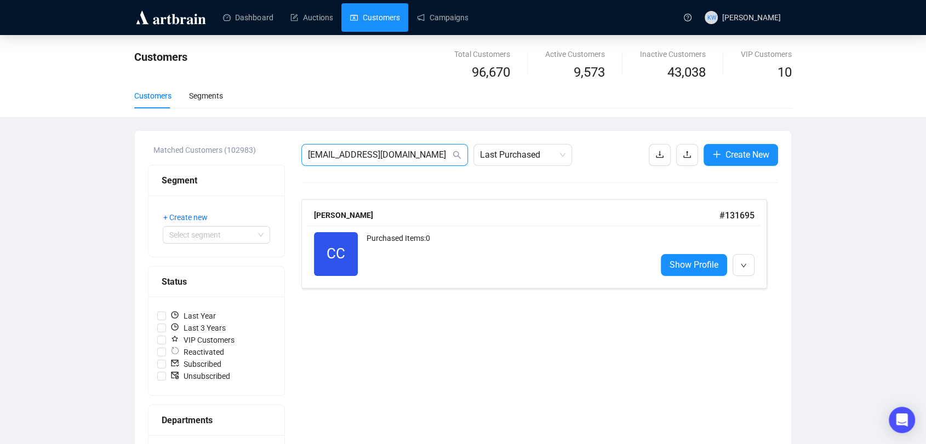
click at [426, 155] on input "[EMAIL_ADDRESS][DOMAIN_NAME]" at bounding box center [379, 154] width 142 height 13
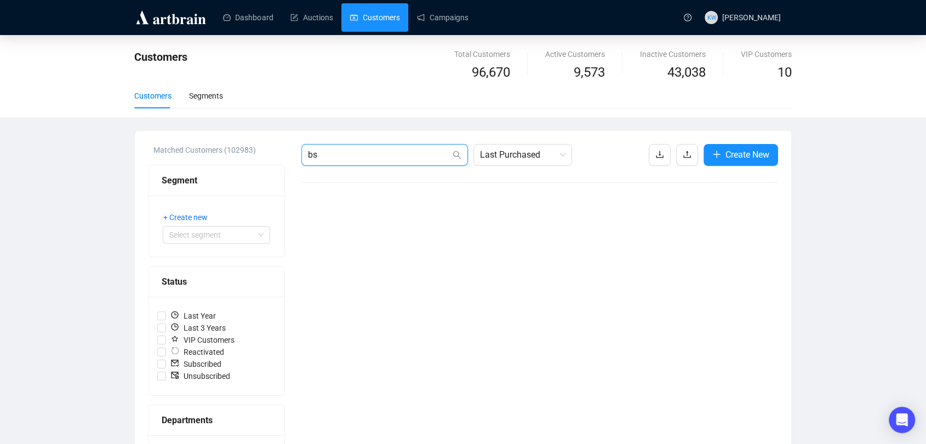
type input "b"
paste input "[EMAIL_ADDRESS][DOMAIN_NAME]"
type input "[EMAIL_ADDRESS][DOMAIN_NAME]"
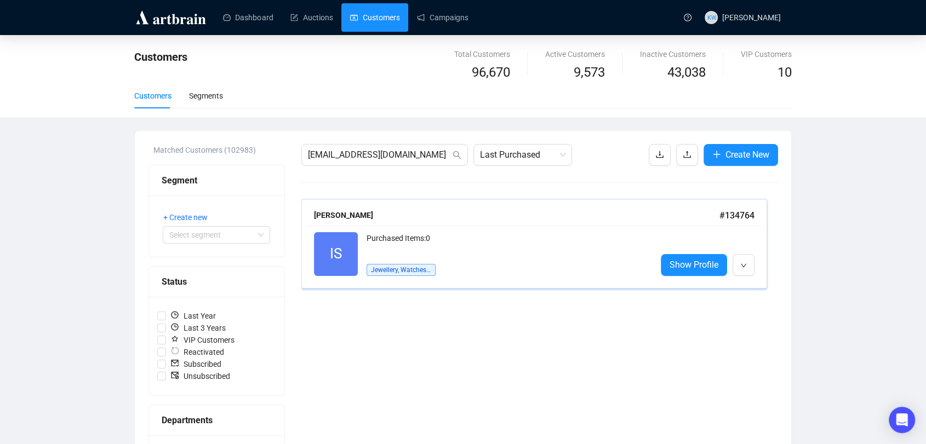
click at [427, 238] on div "Purchased Items: 0" at bounding box center [507, 243] width 281 height 22
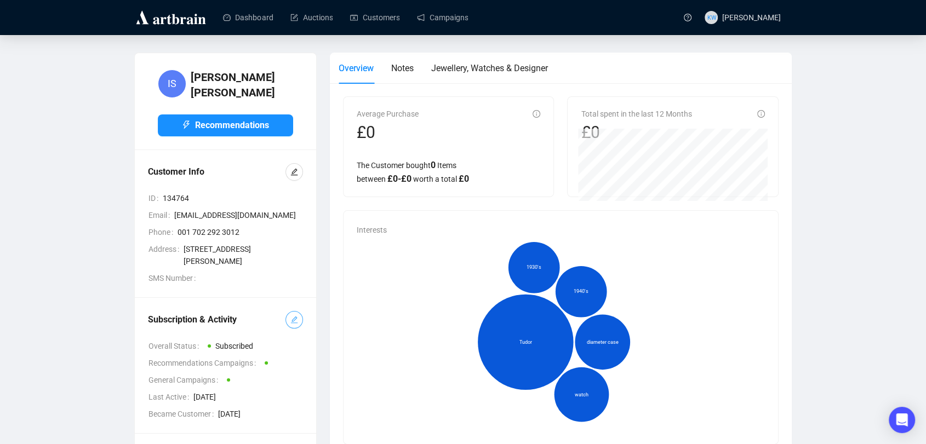
click at [291, 323] on icon "edit" at bounding box center [294, 320] width 8 height 8
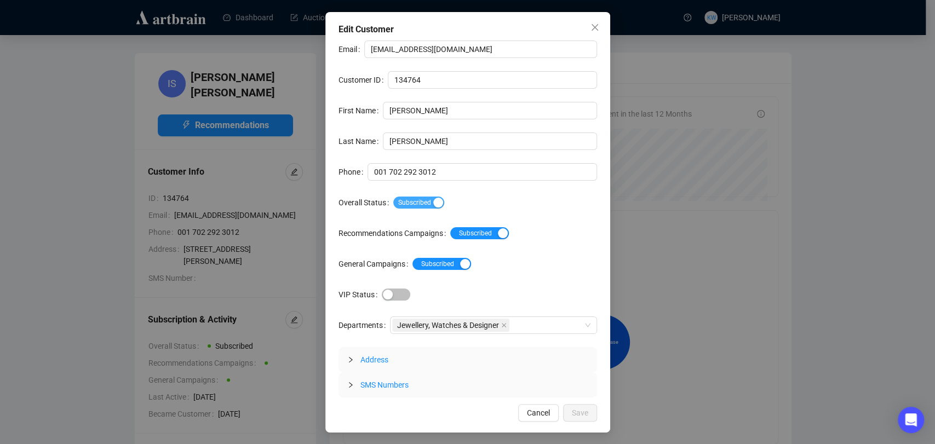
click at [411, 201] on span "Subscribed" at bounding box center [418, 203] width 51 height 12
click at [588, 420] on button "Save" at bounding box center [580, 413] width 34 height 18
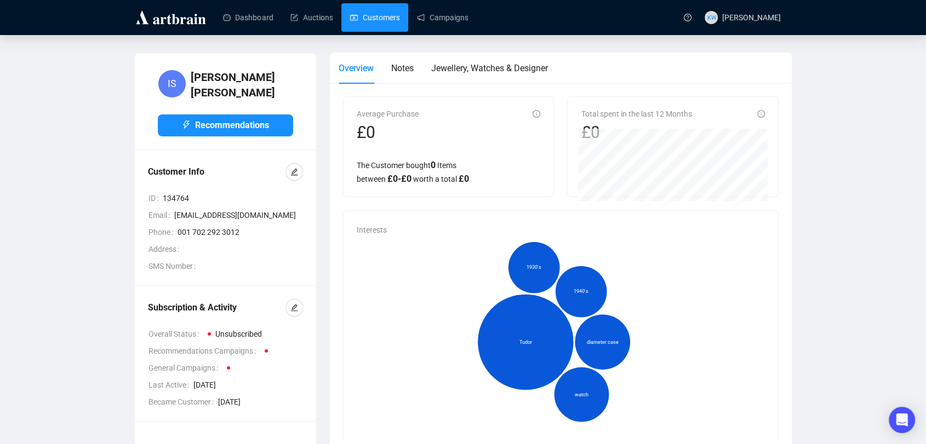
click at [379, 16] on link "Customers" at bounding box center [374, 17] width 49 height 28
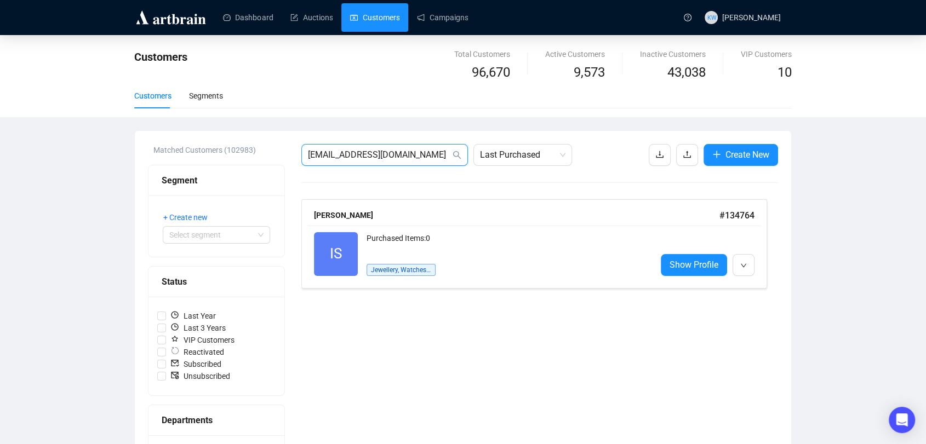
drag, startPoint x: 401, startPoint y: 152, endPoint x: 145, endPoint y: 159, distance: 255.4
paste input "[EMAIL_ADDRESS][DOMAIN_NAME]"
type input "[EMAIL_ADDRESS][DOMAIN_NAME]"
click at [408, 249] on div "Purchased Items: 0" at bounding box center [507, 254] width 281 height 44
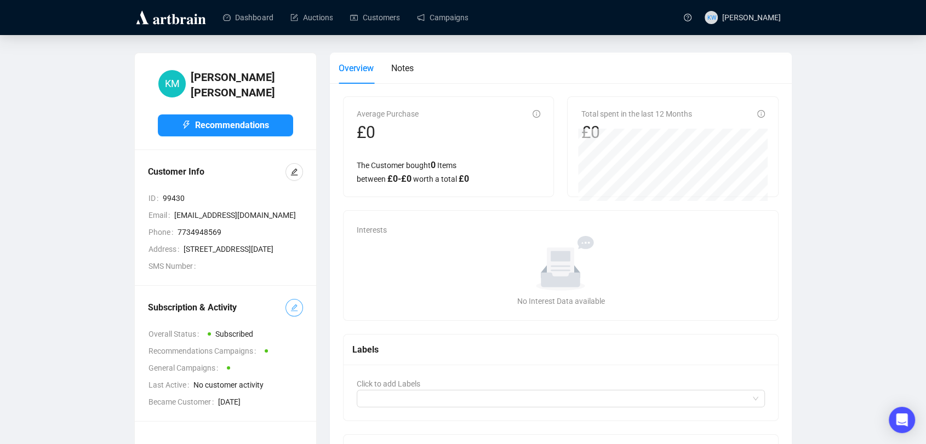
click at [294, 312] on icon "edit" at bounding box center [294, 308] width 8 height 8
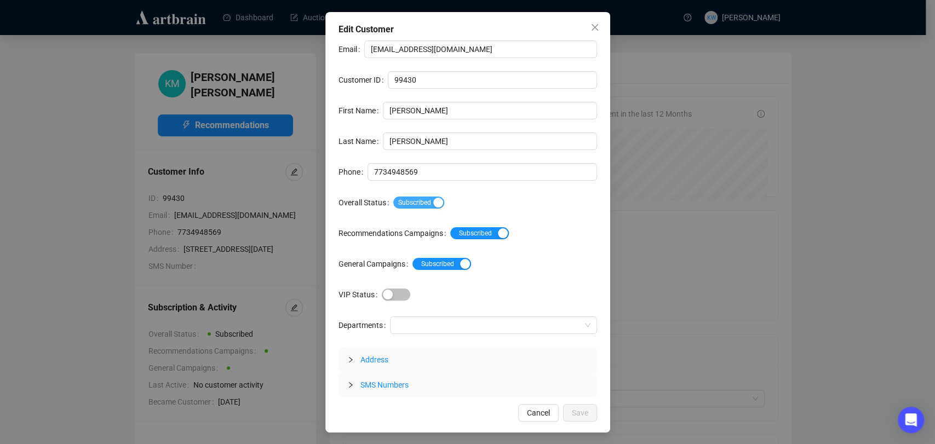
click at [405, 208] on span "Subscribed" at bounding box center [418, 203] width 51 height 12
click at [581, 411] on span "Save" at bounding box center [580, 413] width 16 height 12
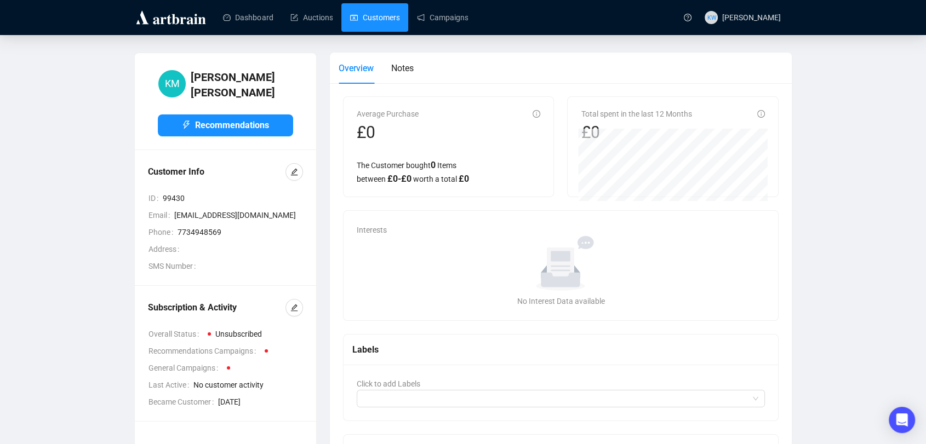
click at [379, 26] on link "Customers" at bounding box center [374, 17] width 49 height 28
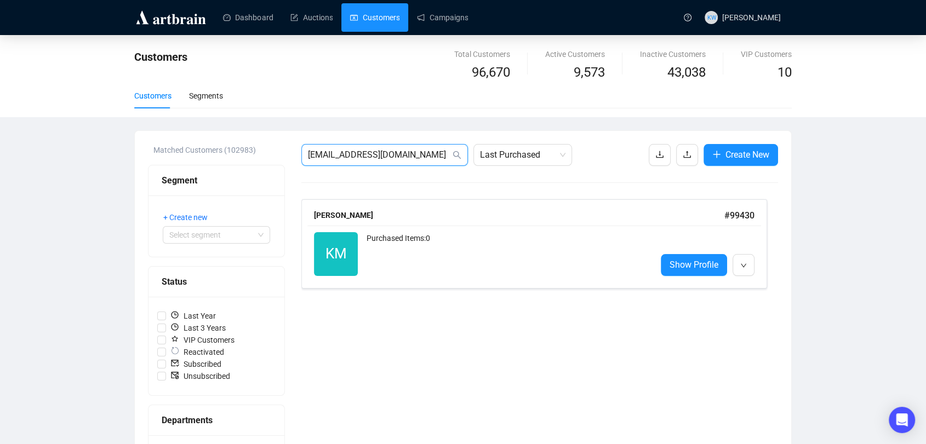
drag, startPoint x: 416, startPoint y: 155, endPoint x: 127, endPoint y: 162, distance: 288.9
click at [127, 162] on div "Customers Total Customers 96,670 Active Customers 9,573 Inactive Customers 43,0…" at bounding box center [463, 406] width 926 height 742
paste input "[EMAIL_ADDRESS][DOMAIN_NAME]"
type input "[EMAIL_ADDRESS][DOMAIN_NAME]"
click at [438, 263] on div "Purchased Items: 1 Collectibles" at bounding box center [507, 254] width 281 height 44
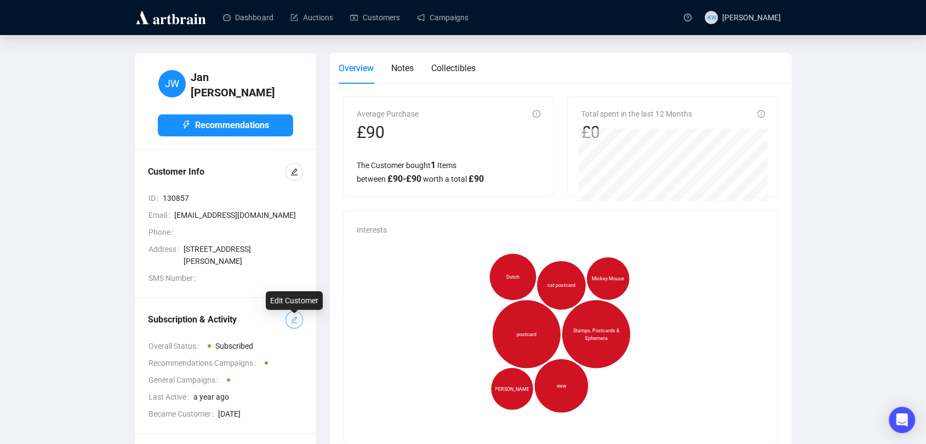
click at [291, 319] on span "button" at bounding box center [294, 320] width 8 height 12
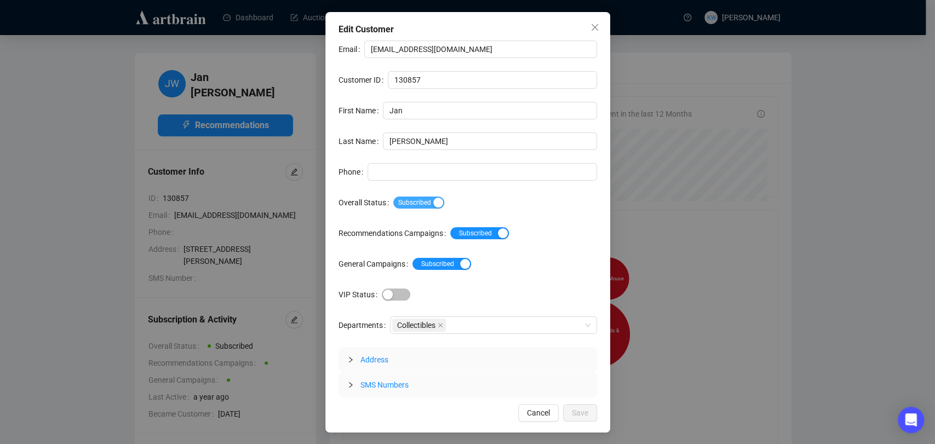
click at [419, 201] on span "Subscribed" at bounding box center [418, 203] width 51 height 12
click at [587, 409] on span "Save" at bounding box center [580, 413] width 16 height 12
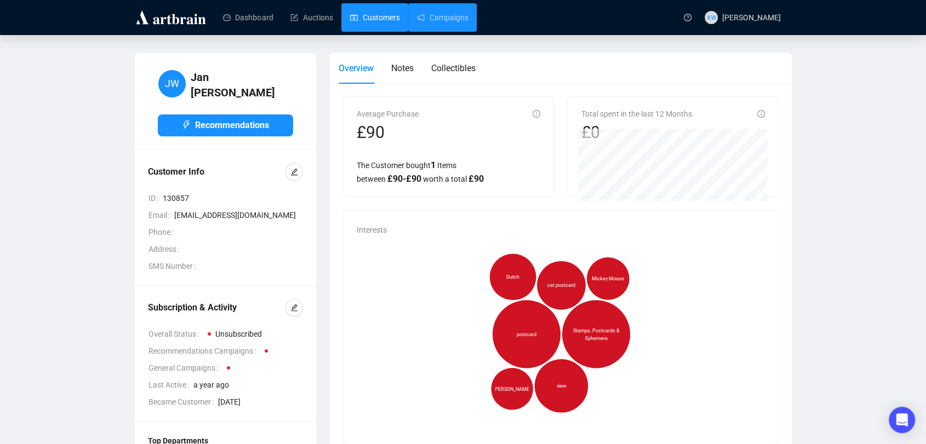
click at [394, 9] on link "Customers" at bounding box center [374, 17] width 49 height 28
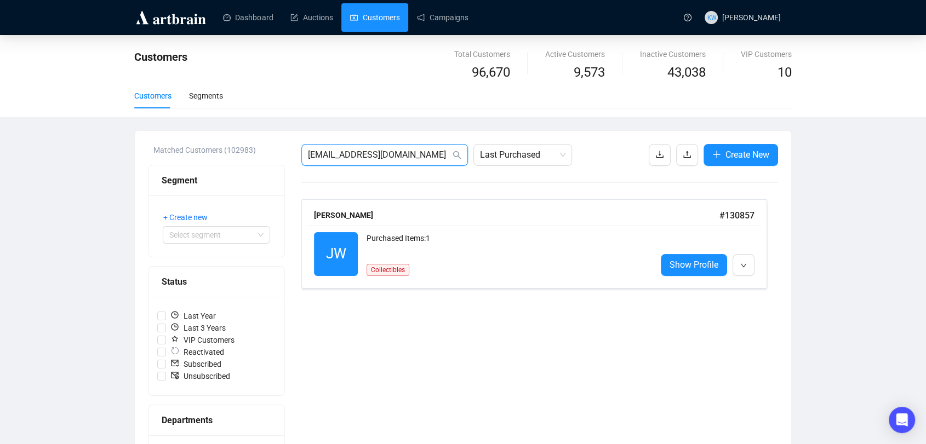
drag, startPoint x: 427, startPoint y: 156, endPoint x: 133, endPoint y: 167, distance: 293.9
click at [133, 167] on div "Customers Total Customers 96,670 Active Customers 9,573 Inactive Customers 43,0…" at bounding box center [463, 406] width 926 height 742
paste input "[EMAIL_ADDRESS][DOMAIN_NAME]"
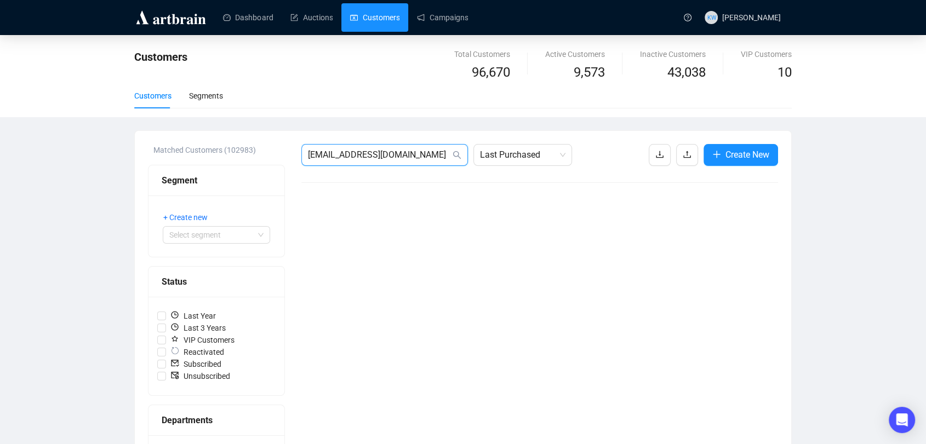
click at [407, 160] on input "[EMAIL_ADDRESS][DOMAIN_NAME]" at bounding box center [379, 154] width 142 height 13
drag, startPoint x: 415, startPoint y: 149, endPoint x: 228, endPoint y: 176, distance: 189.3
paste input "pbcfineart"
type input "[EMAIL_ADDRESS][DOMAIN_NAME]"
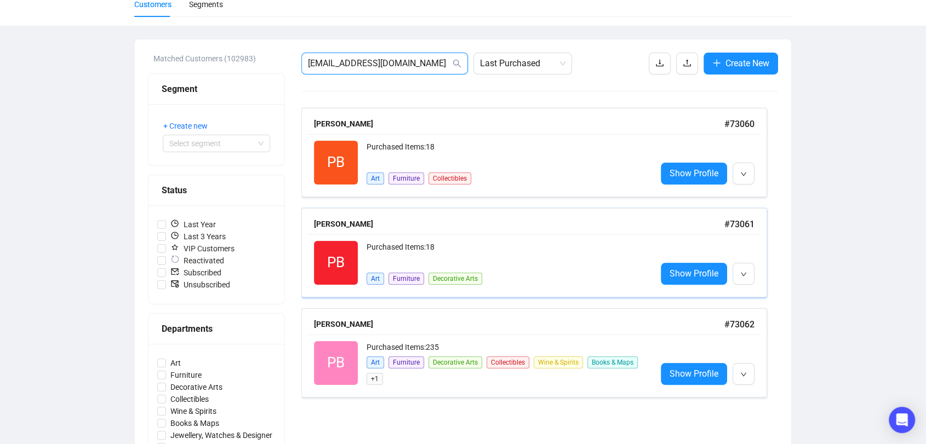
scroll to position [90, 0]
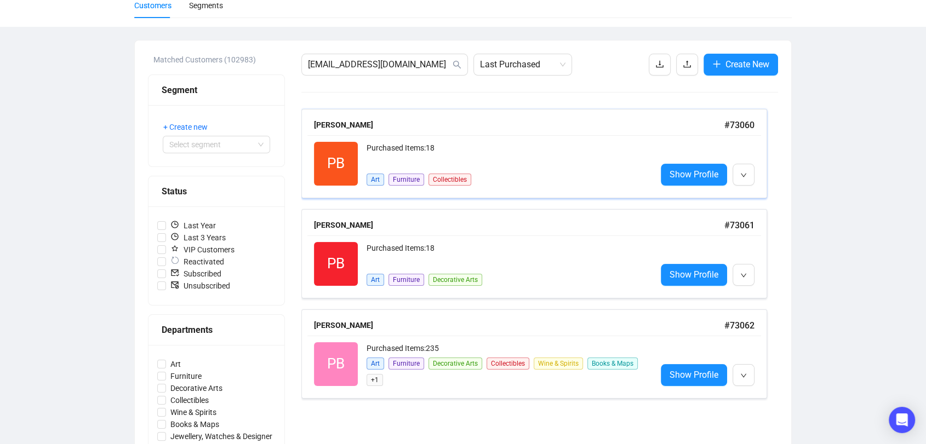
click at [458, 146] on div "Purchased Items: 18" at bounding box center [507, 153] width 281 height 22
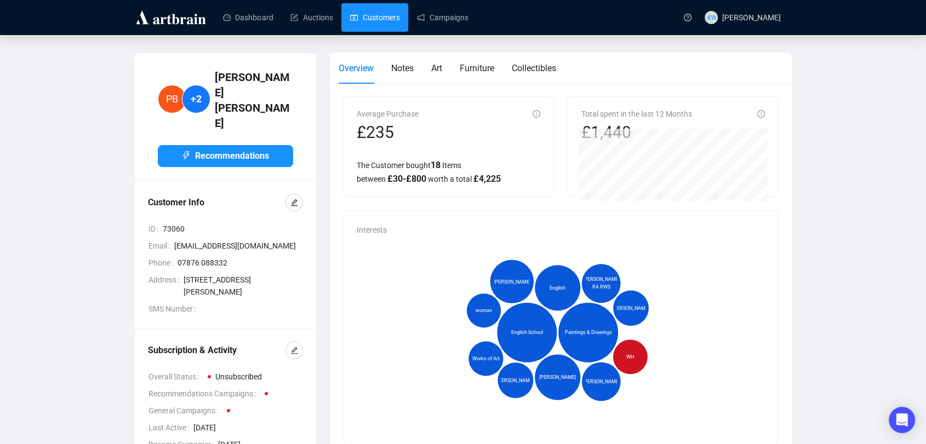
click at [360, 16] on link "Customers" at bounding box center [374, 17] width 49 height 28
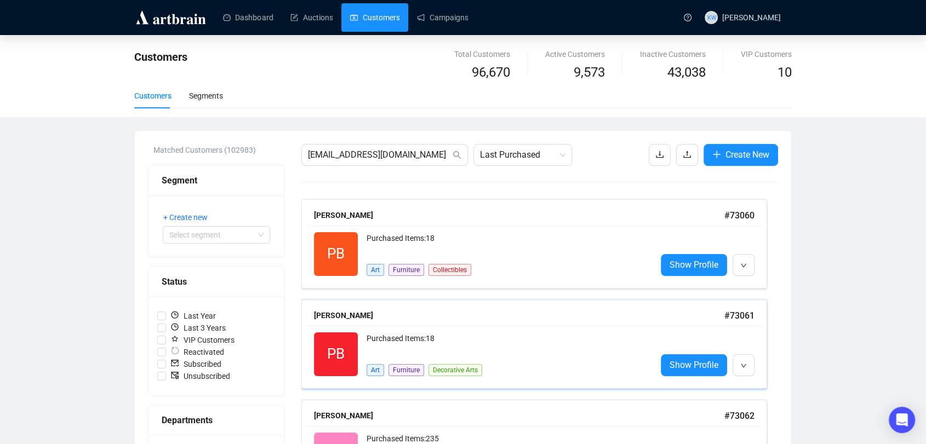
click at [422, 326] on div "PB Reactivated Purchased Items: 18 Art Furniture Decorative Arts Show Profile" at bounding box center [534, 354] width 454 height 57
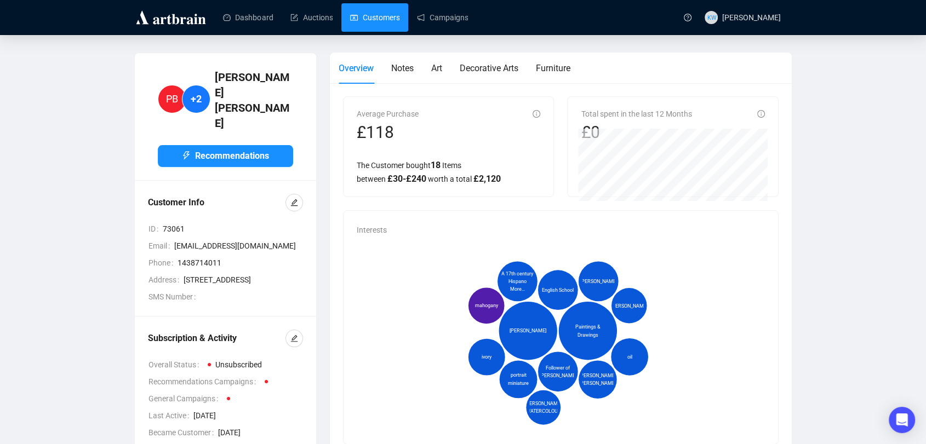
click at [384, 15] on link "Customers" at bounding box center [374, 17] width 49 height 28
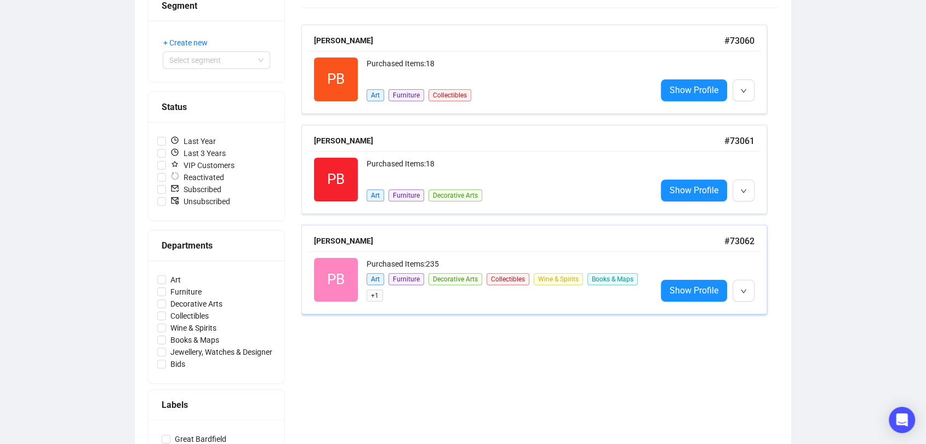
click at [469, 247] on div "[PERSON_NAME] # 73062" at bounding box center [534, 242] width 441 height 14
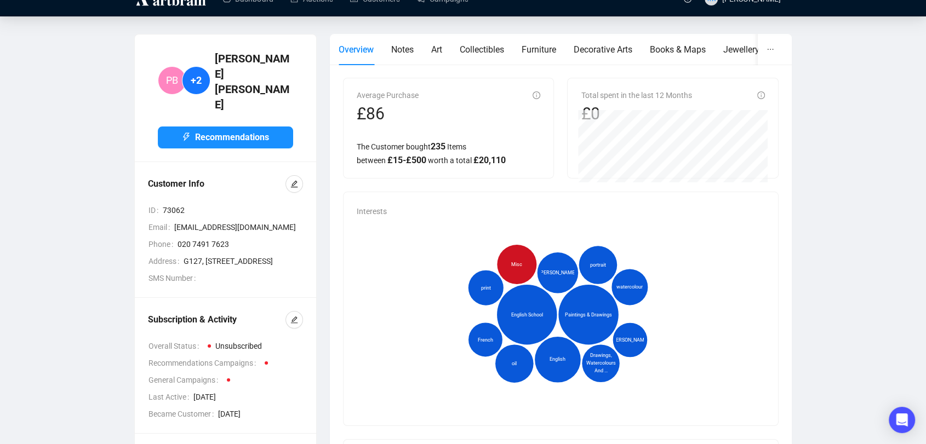
scroll to position [15, 0]
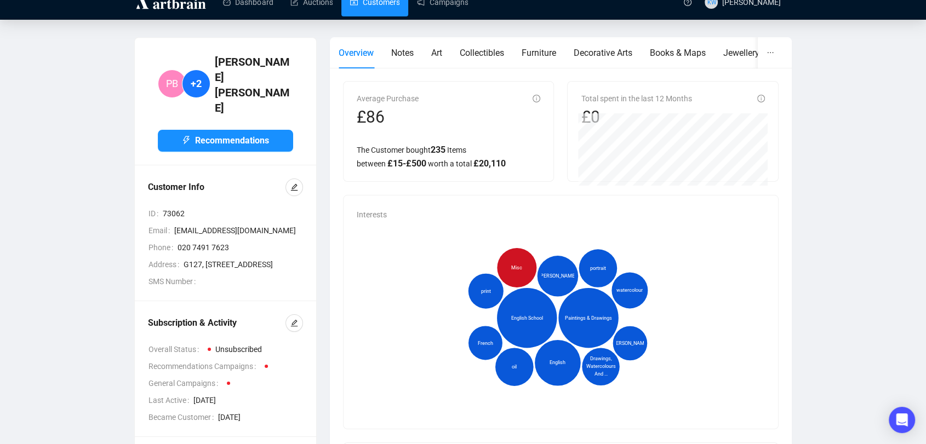
click at [386, 5] on link "Customers" at bounding box center [374, 2] width 49 height 28
